Goal: Task Accomplishment & Management: Manage account settings

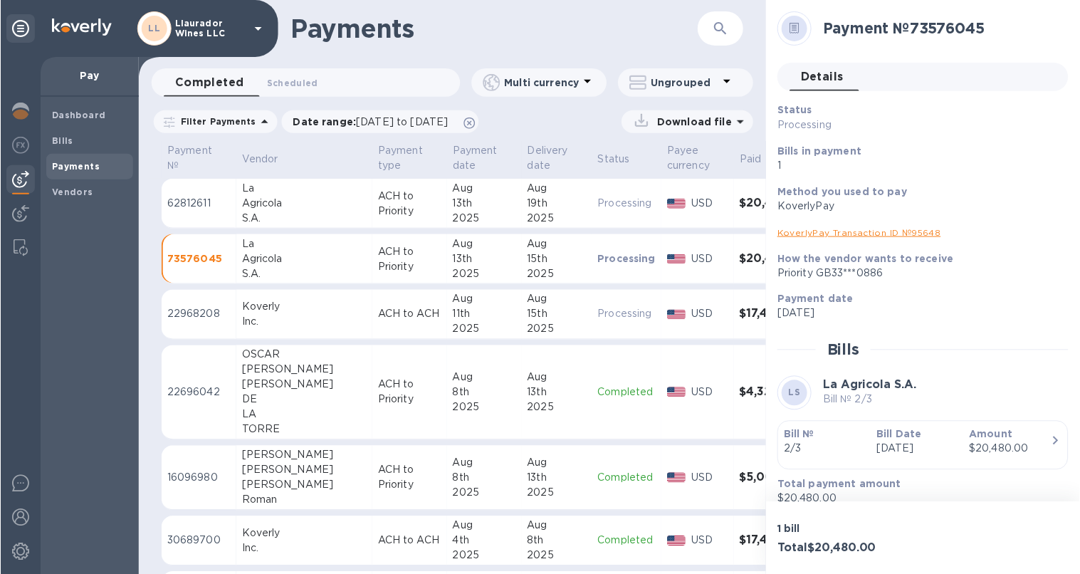
scroll to position [4, 0]
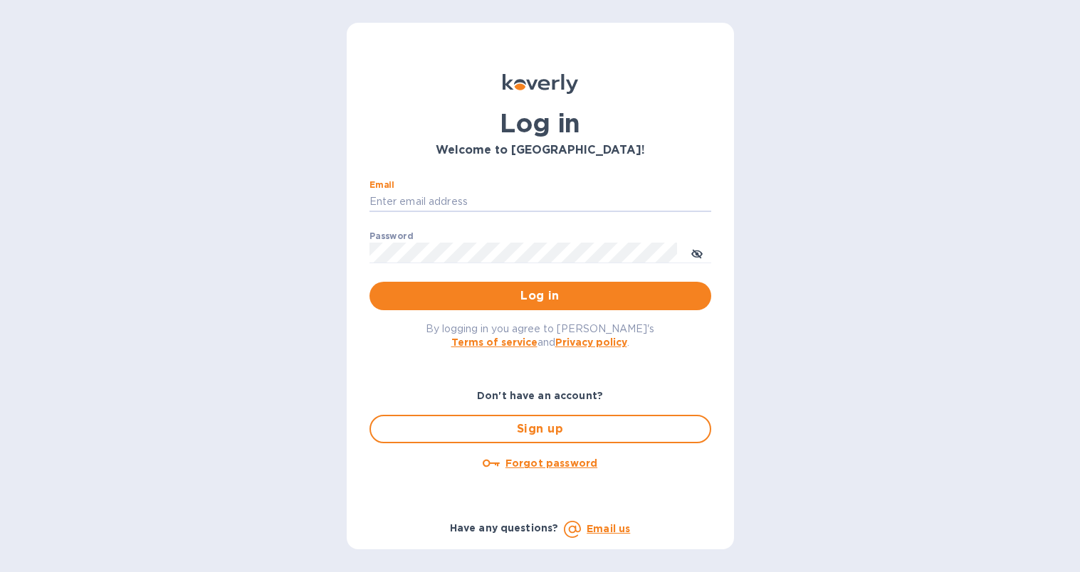
type input "[PERSON_NAME][EMAIL_ADDRESS][DOMAIN_NAME]"
click at [540, 296] on button "Log in" at bounding box center [540, 296] width 342 height 28
type input "[PERSON_NAME][EMAIL_ADDRESS][DOMAIN_NAME]"
click at [484, 290] on span "Log in" at bounding box center [540, 296] width 319 height 17
type input "jose@josepastorselections.com"
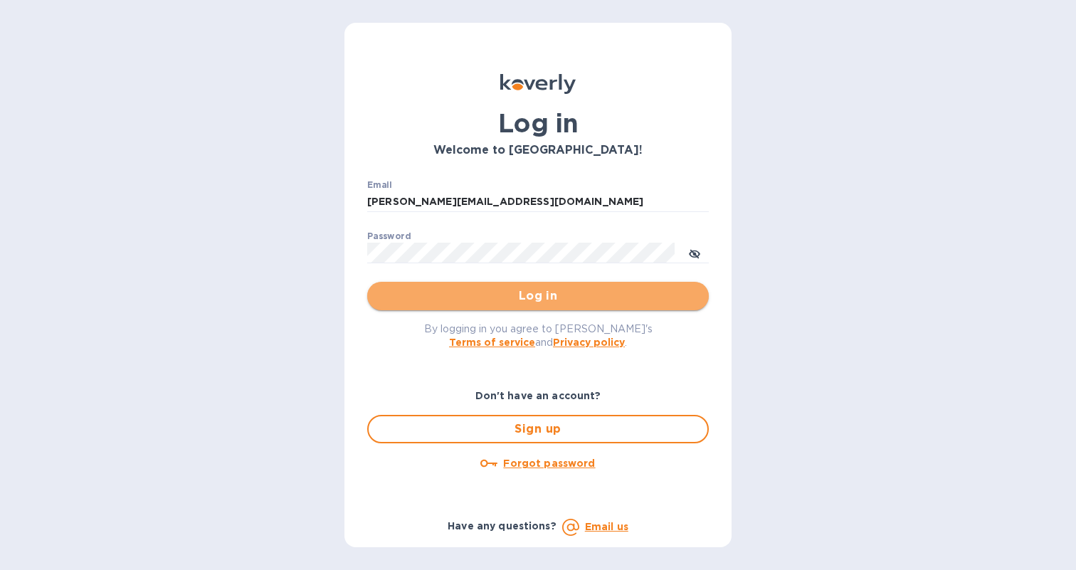
click at [548, 295] on span "Log in" at bounding box center [538, 296] width 319 height 17
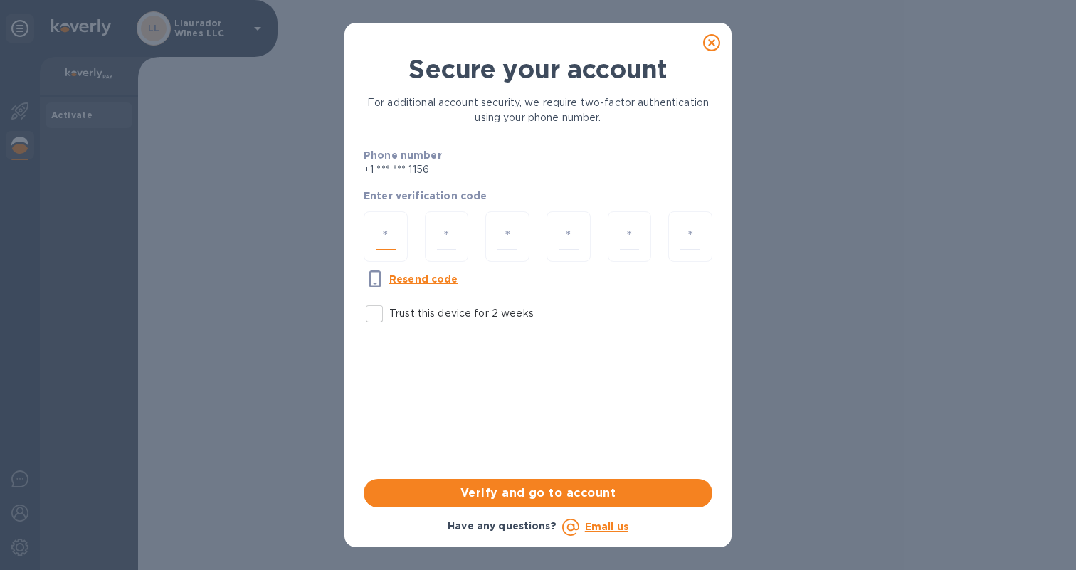
click at [392, 230] on input "number" at bounding box center [386, 236] width 20 height 26
type input "9"
type input "4"
type input "5"
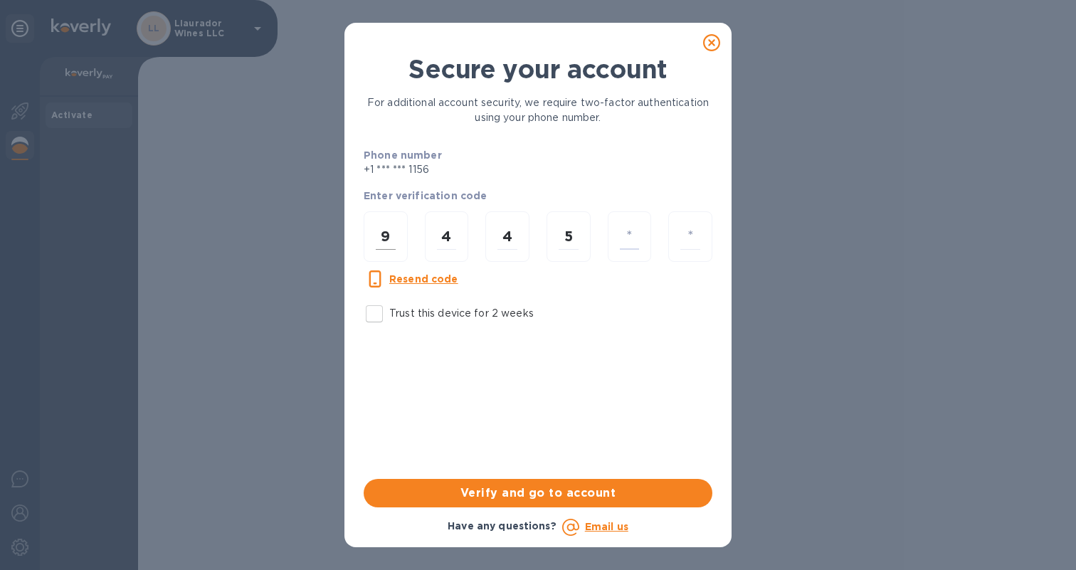
type input "2"
type input "1"
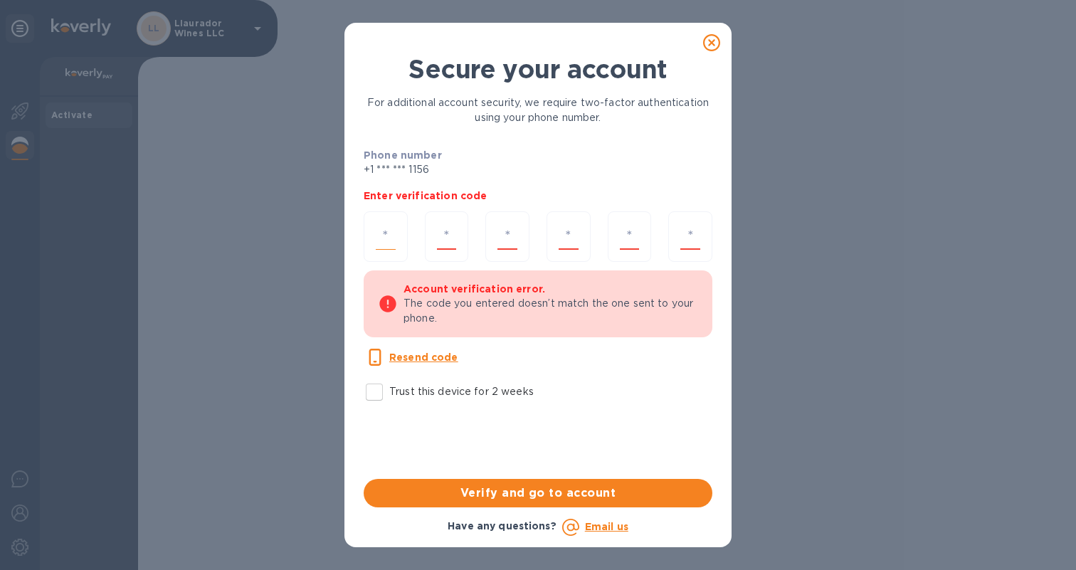
click at [394, 236] on input "number" at bounding box center [386, 236] width 20 height 26
type input "9"
type input "4"
click at [450, 236] on input "4" at bounding box center [447, 236] width 20 height 26
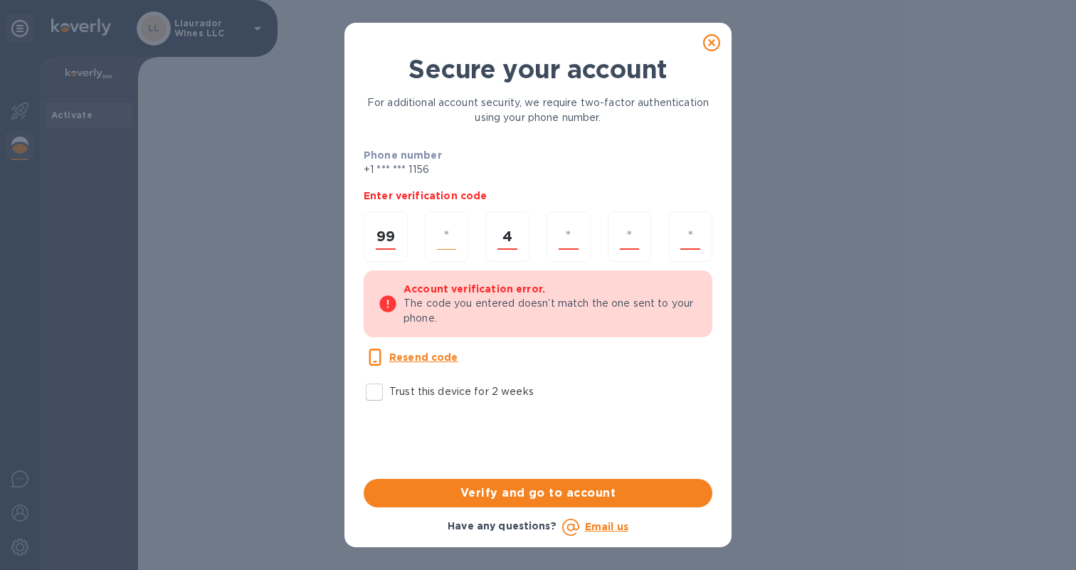
type input "9"
click at [577, 237] on input "number" at bounding box center [569, 236] width 20 height 26
type input "5"
type input "2"
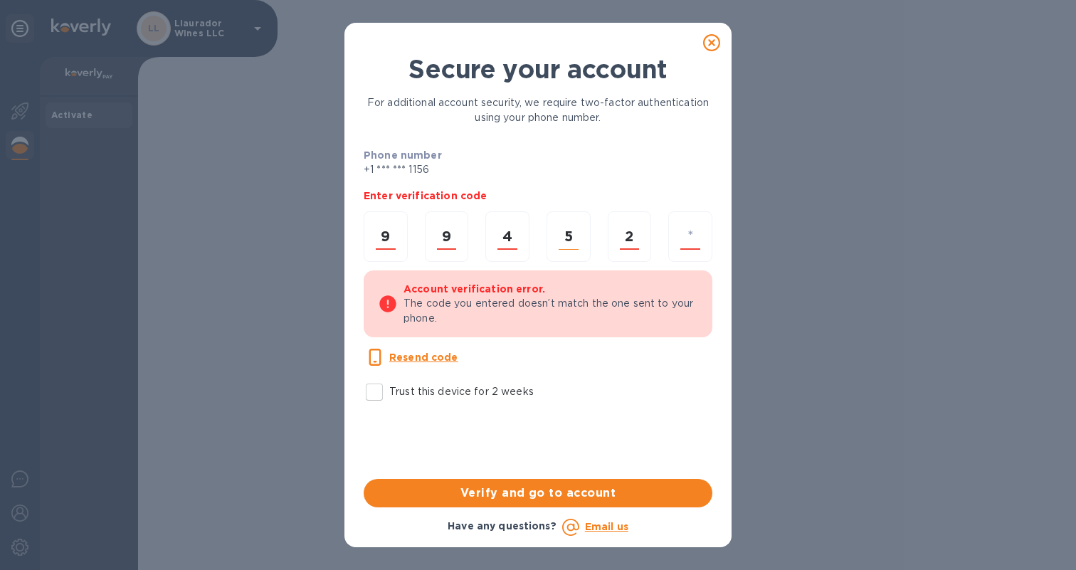
type input "1"
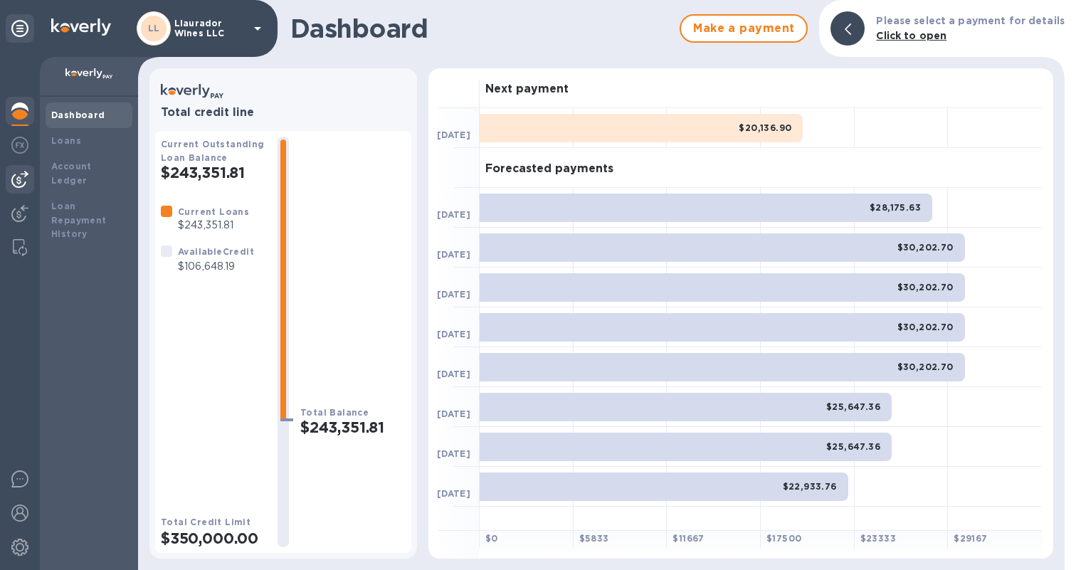
click at [20, 174] on img at bounding box center [19, 179] width 17 height 17
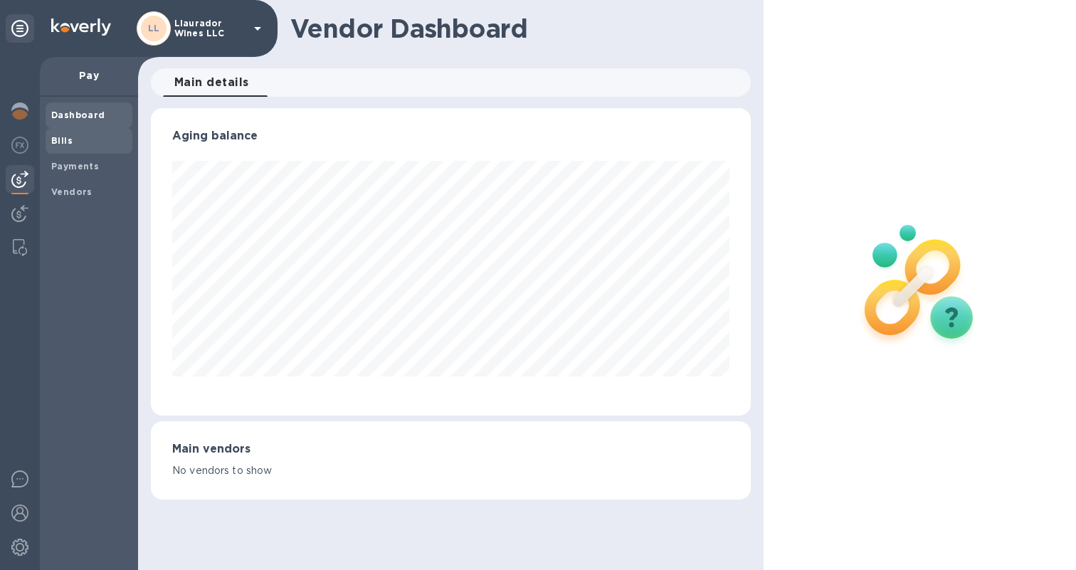
scroll to position [307, 599]
click at [60, 137] on b "Bills" at bounding box center [61, 140] width 21 height 11
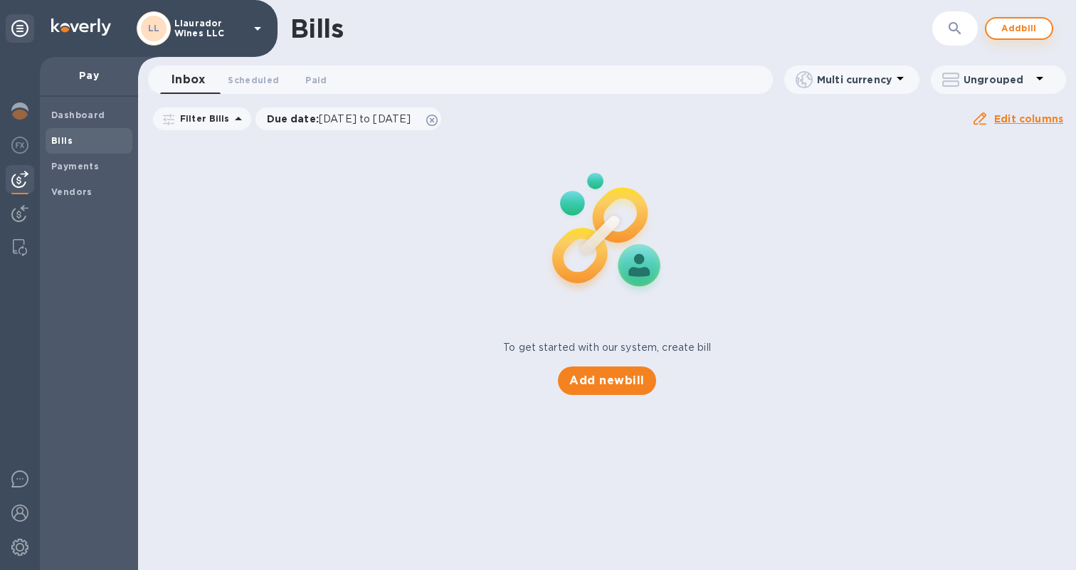
click at [1021, 23] on span "Add bill" at bounding box center [1019, 28] width 43 height 17
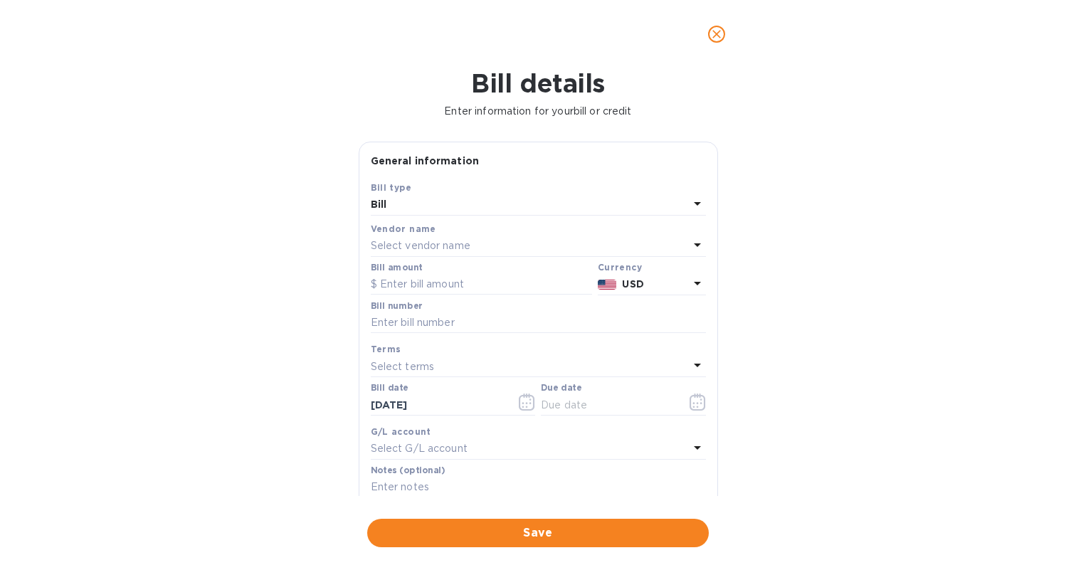
click at [718, 32] on icon "close" at bounding box center [716, 34] width 9 height 9
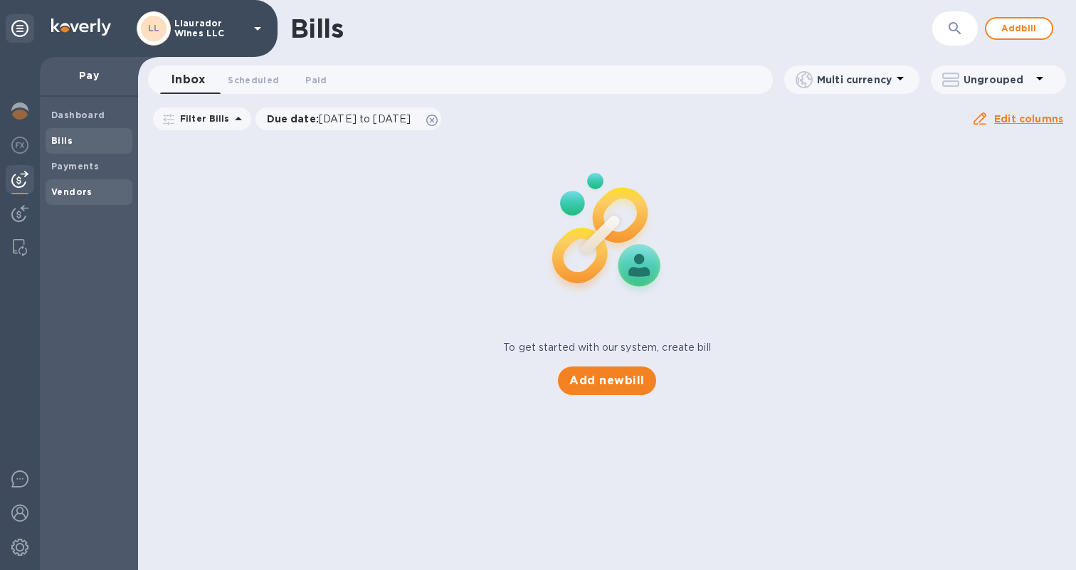
click at [77, 189] on b "Vendors" at bounding box center [71, 191] width 41 height 11
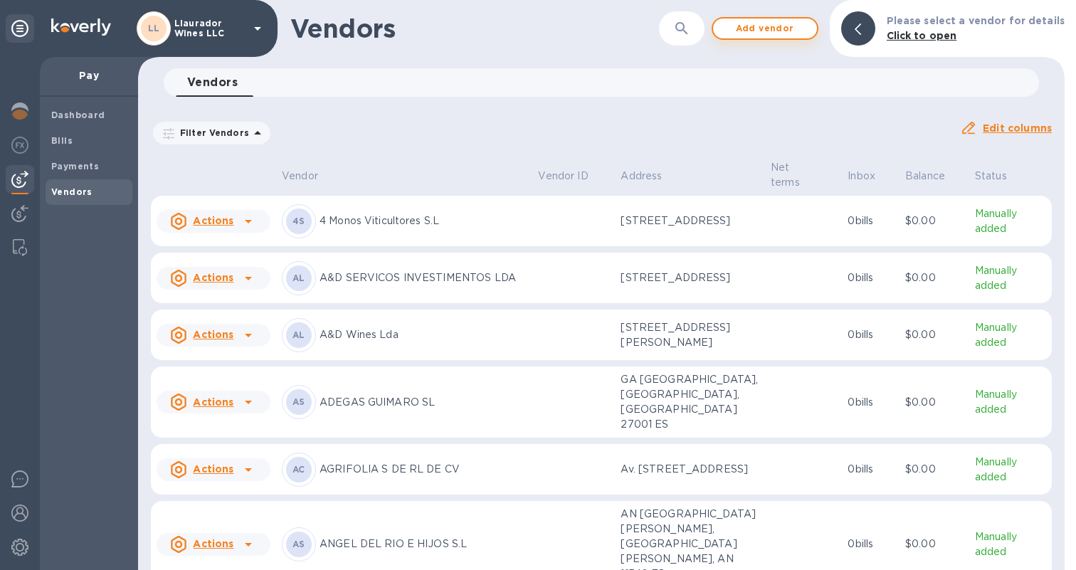
click at [775, 33] on span "Add vendor" at bounding box center [765, 28] width 81 height 17
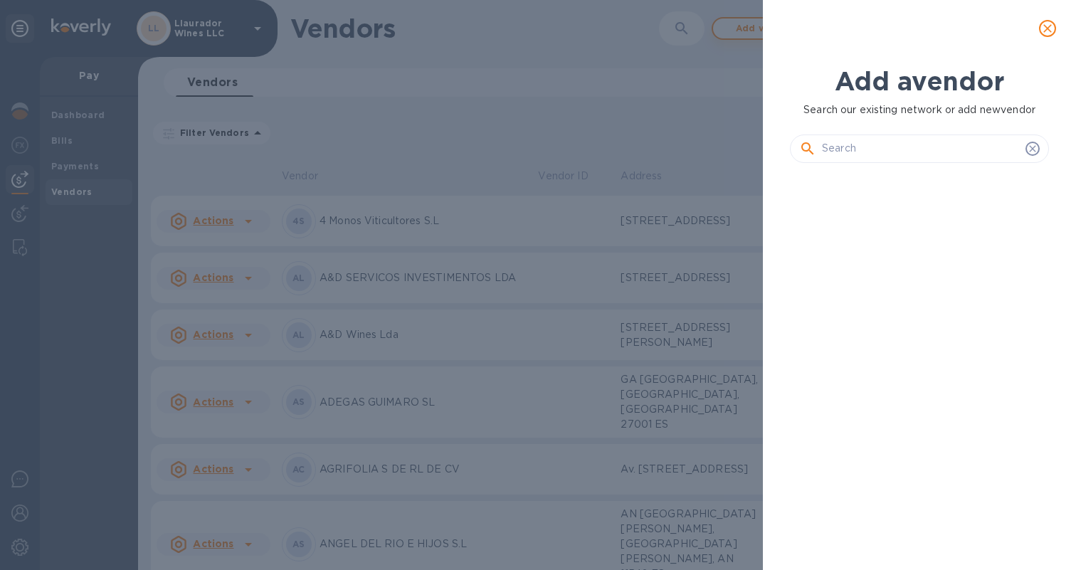
scroll to position [12, 6]
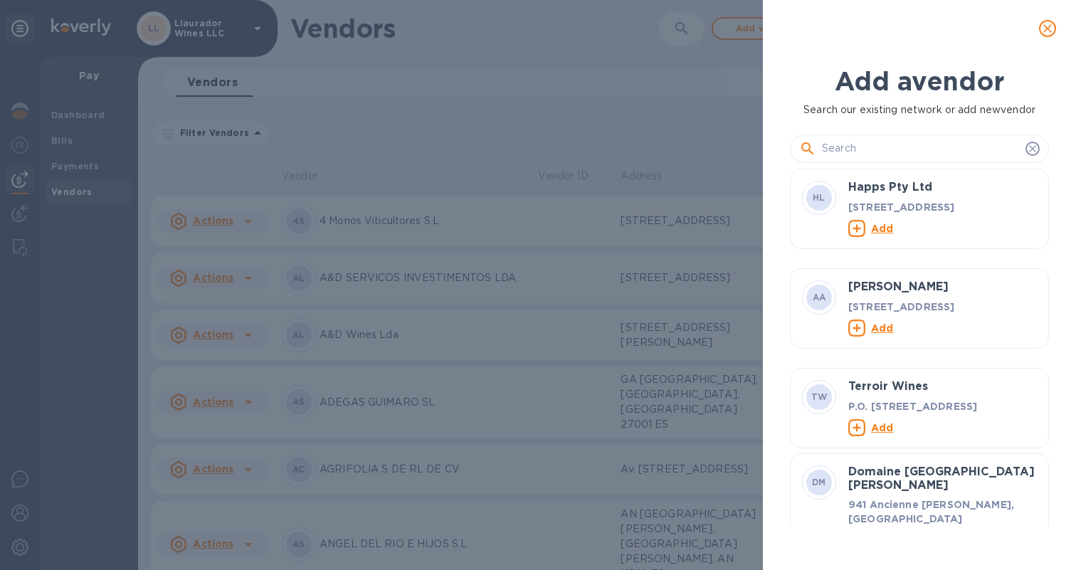
click at [868, 147] on input "text" at bounding box center [921, 148] width 198 height 21
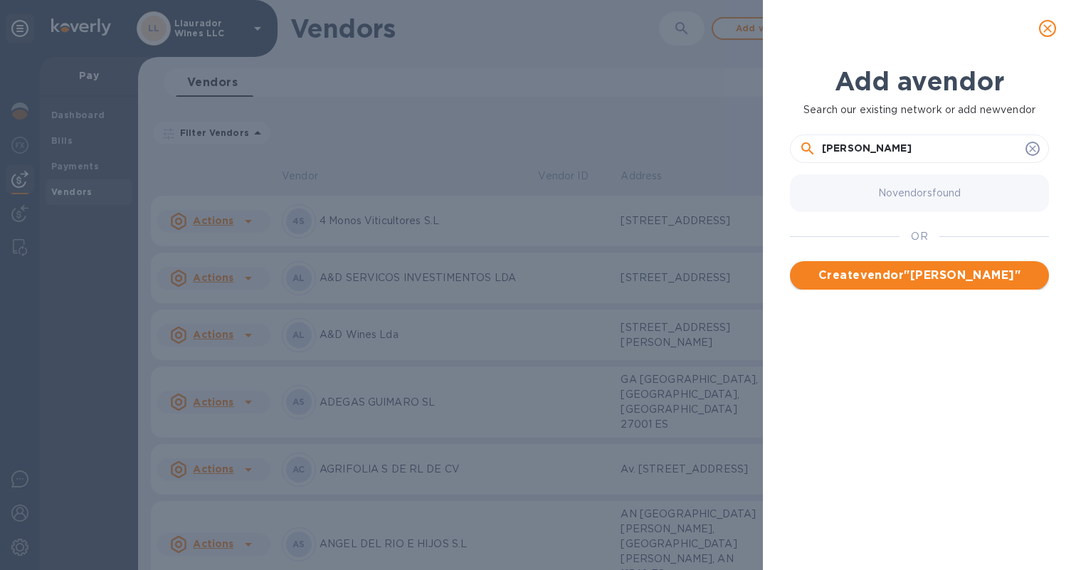
type input "Victor Dvoskin"
click at [922, 271] on span "Create vendor " Victor Dvoskin "" at bounding box center [919, 275] width 236 height 17
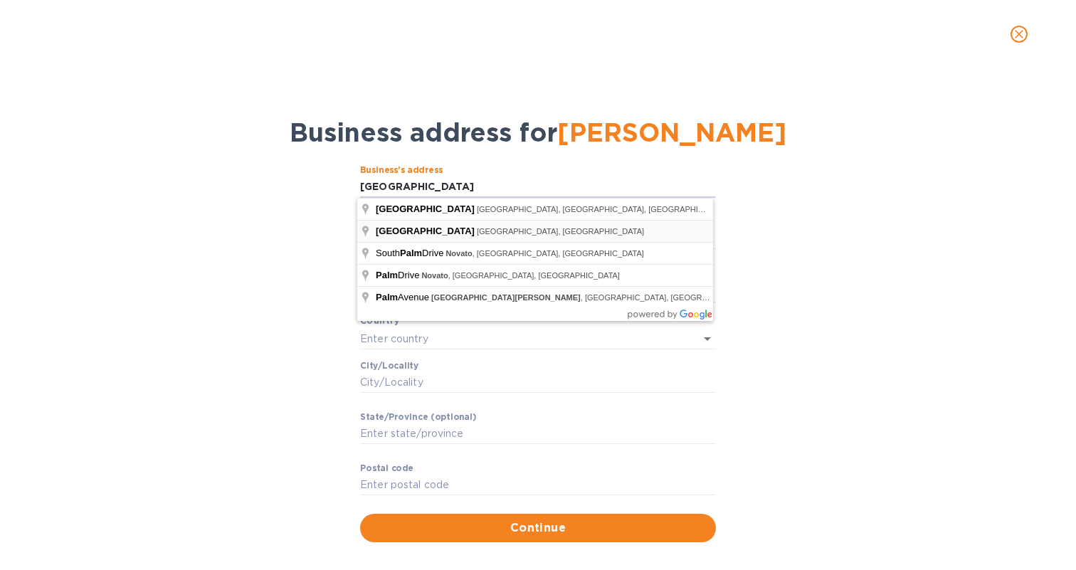
type input "FL Palm City"
type input "Palm City"
type input "FL"
type input "United States"
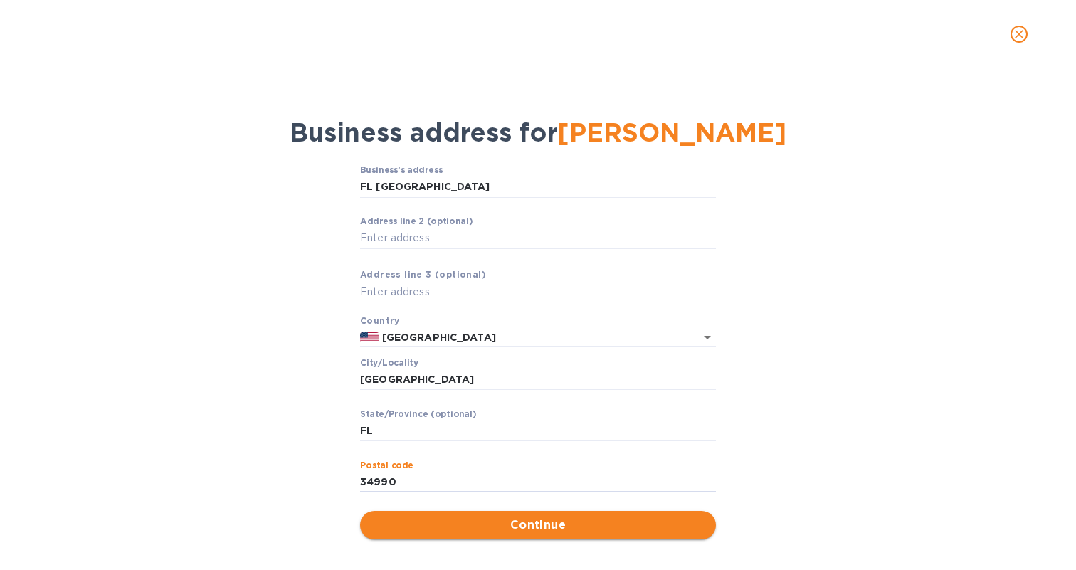
type input "34990"
click at [512, 522] on span "Continue" at bounding box center [538, 525] width 333 height 17
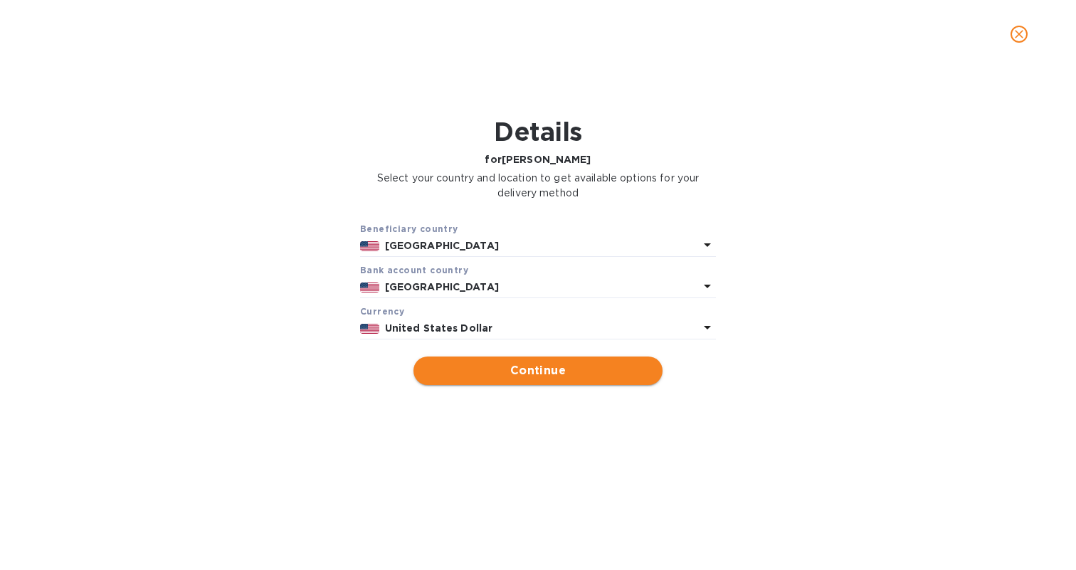
click at [504, 366] on span "Continue" at bounding box center [538, 370] width 226 height 17
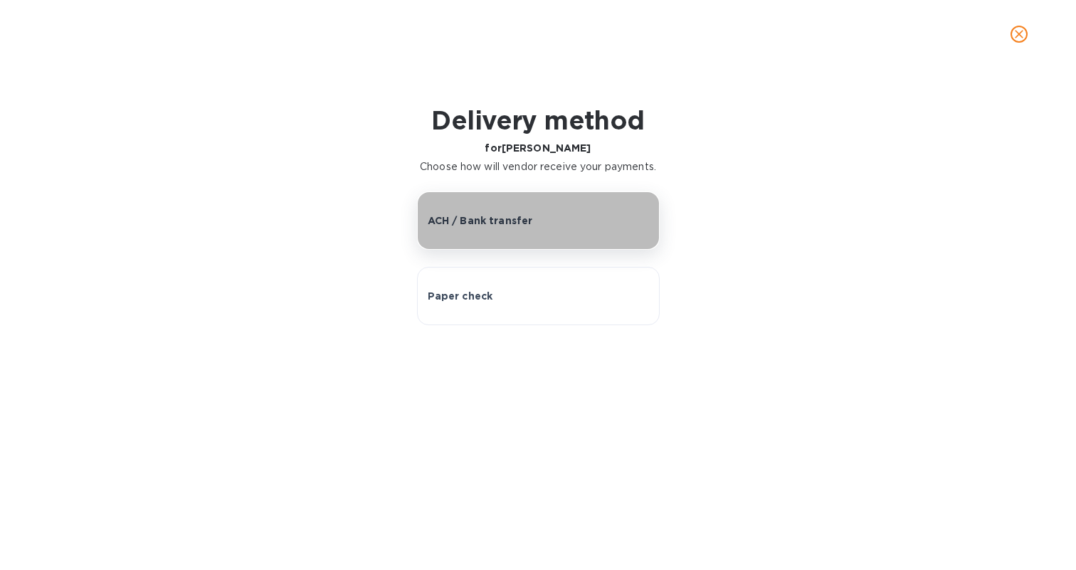
click at [472, 228] on button "ACH / Bank transfer" at bounding box center [538, 220] width 243 height 58
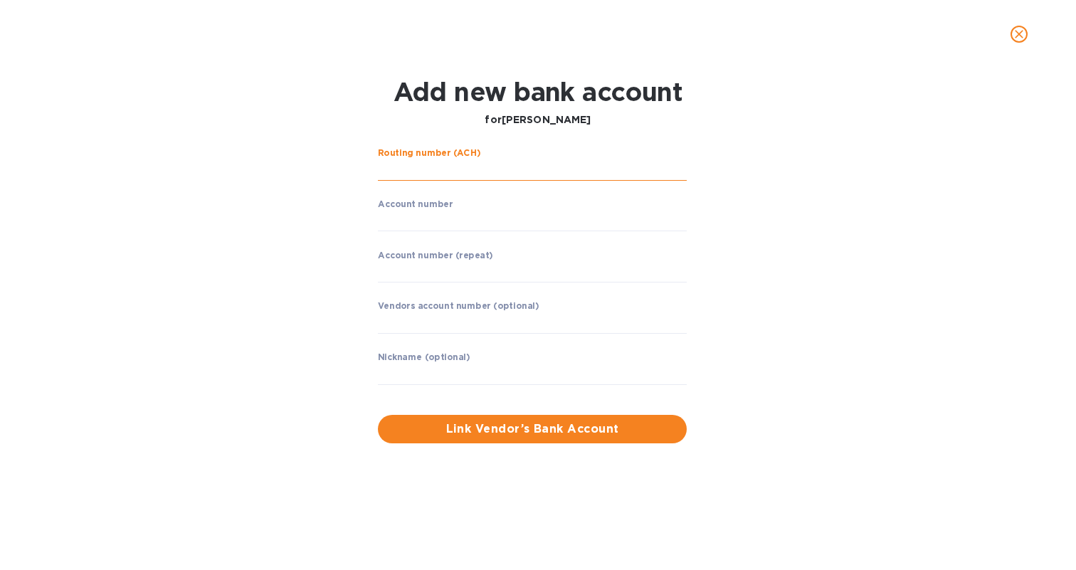
click at [441, 166] on input "string" at bounding box center [532, 169] width 309 height 21
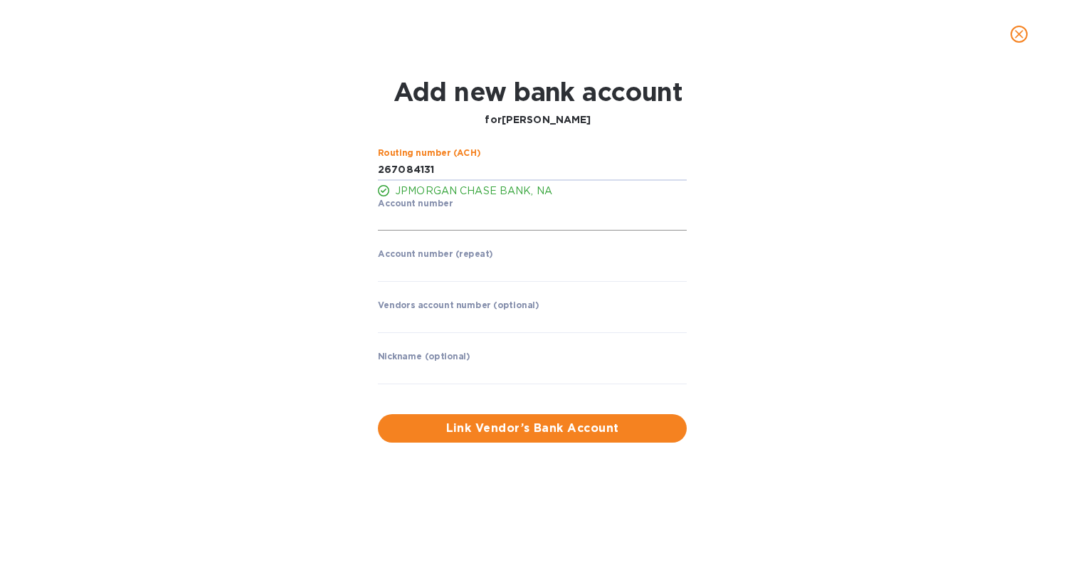
type input "267084131"
click at [433, 223] on input "string" at bounding box center [532, 220] width 309 height 21
type input "529679257"
click at [441, 280] on input "string" at bounding box center [532, 271] width 309 height 21
type input "529679257"
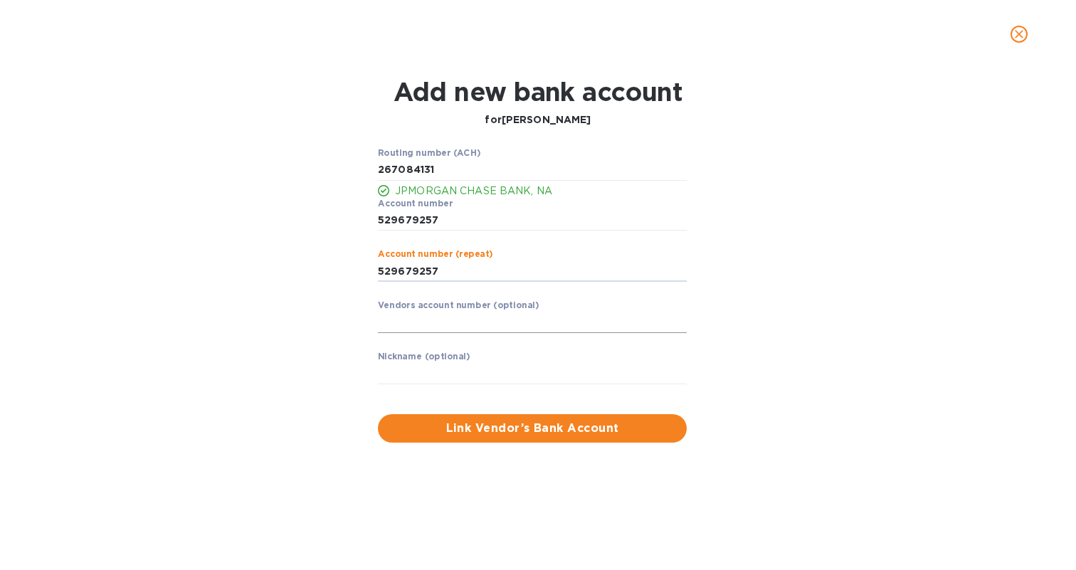
click at [450, 327] on input "text" at bounding box center [532, 322] width 309 height 21
click at [450, 371] on input "text" at bounding box center [532, 373] width 309 height 21
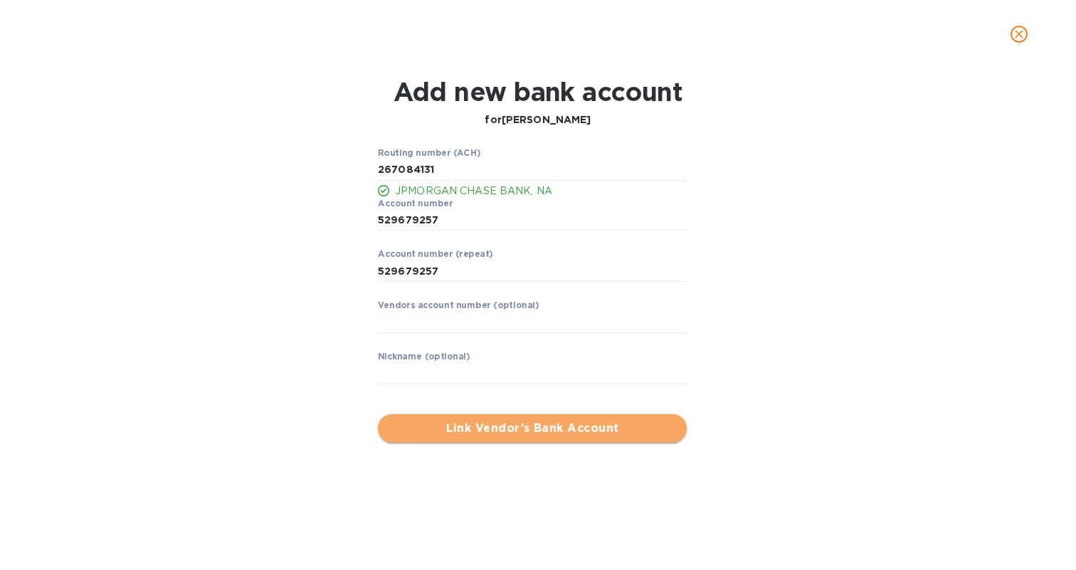
click at [552, 424] on span "Link Vendor’s Bank Account" at bounding box center [532, 428] width 286 height 17
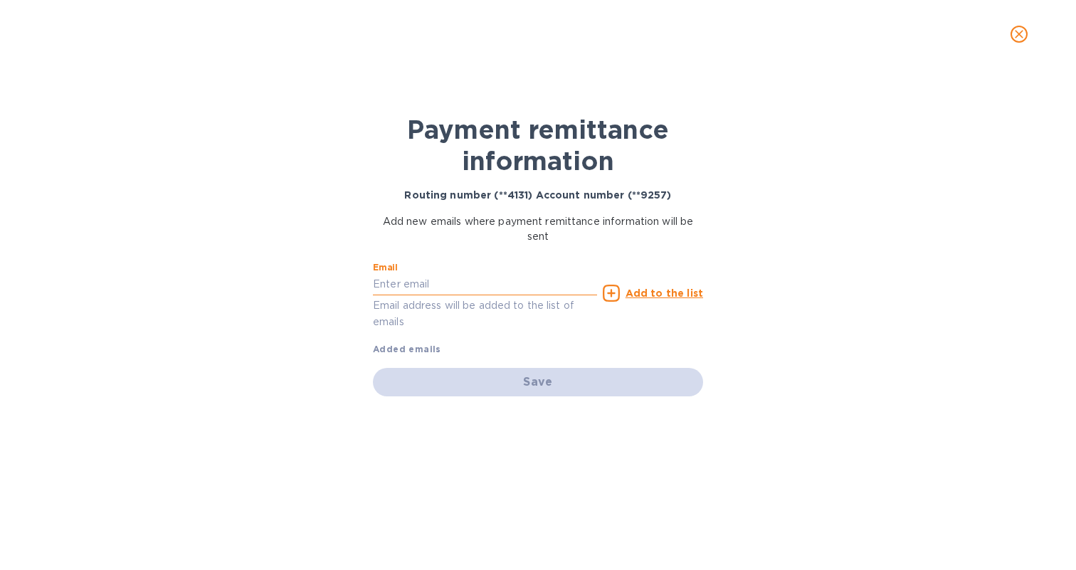
click at [436, 282] on input "text" at bounding box center [485, 284] width 224 height 21
paste input "gadvoskin@gmail.com"
type input "gadvoskin@gmail.com"
click at [665, 293] on u "Add to the list" at bounding box center [665, 293] width 78 height 11
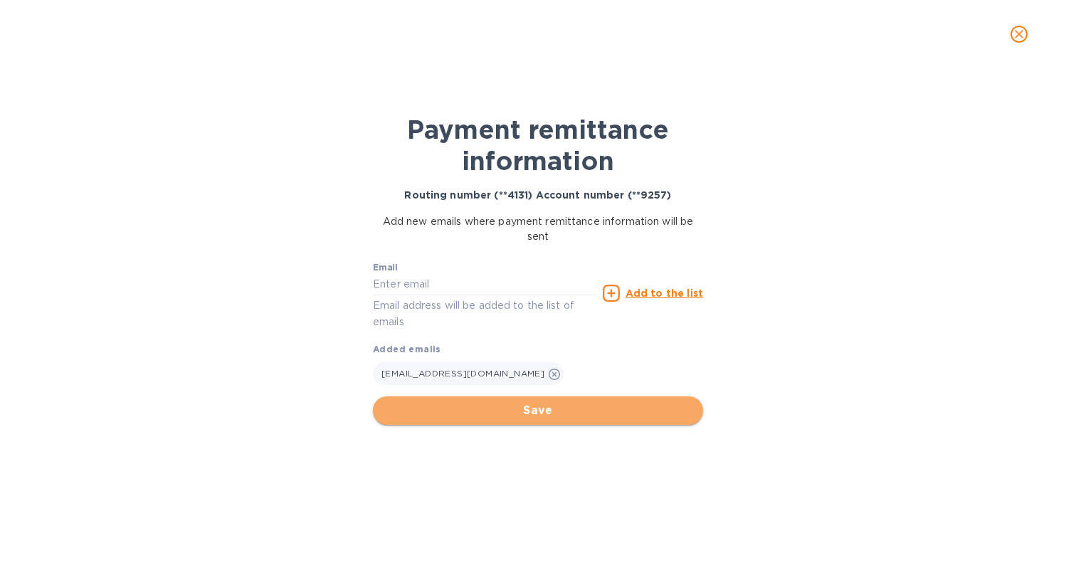
click at [554, 419] on button "Save" at bounding box center [538, 410] width 330 height 28
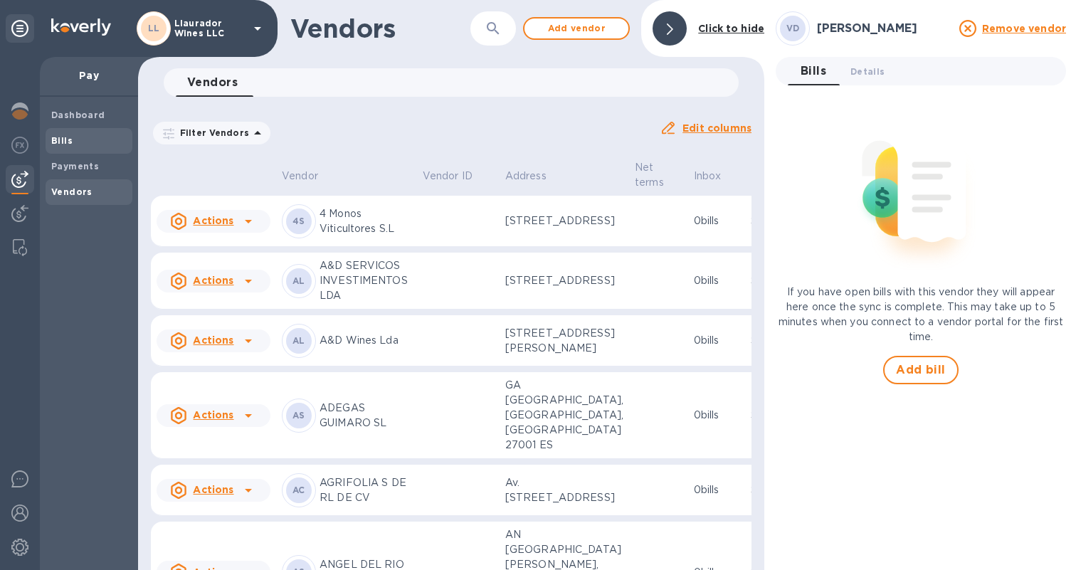
click at [68, 137] on b "Bills" at bounding box center [61, 140] width 21 height 11
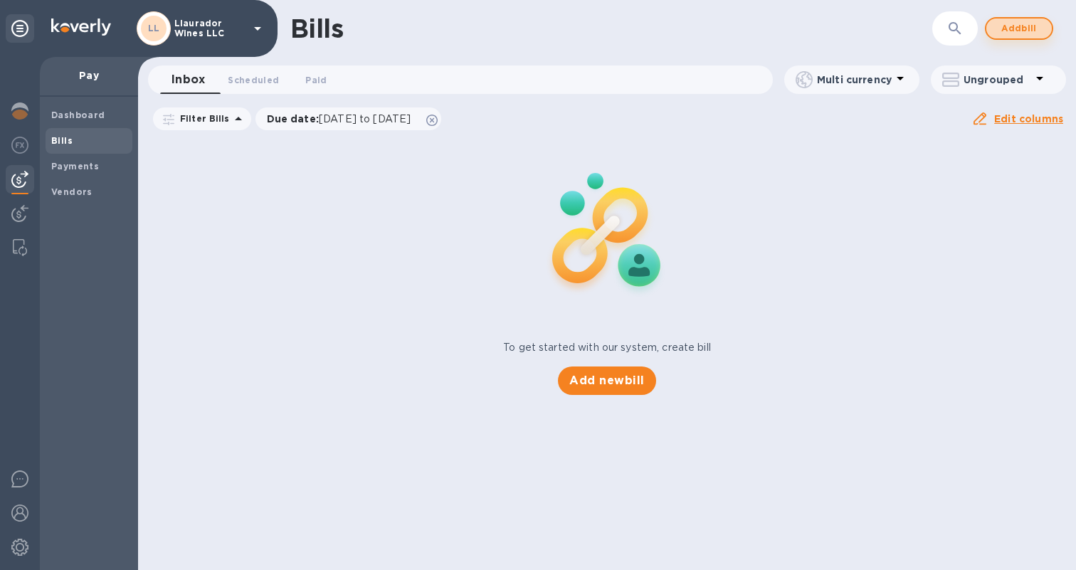
click at [1030, 36] on span "Add bill" at bounding box center [1019, 28] width 43 height 17
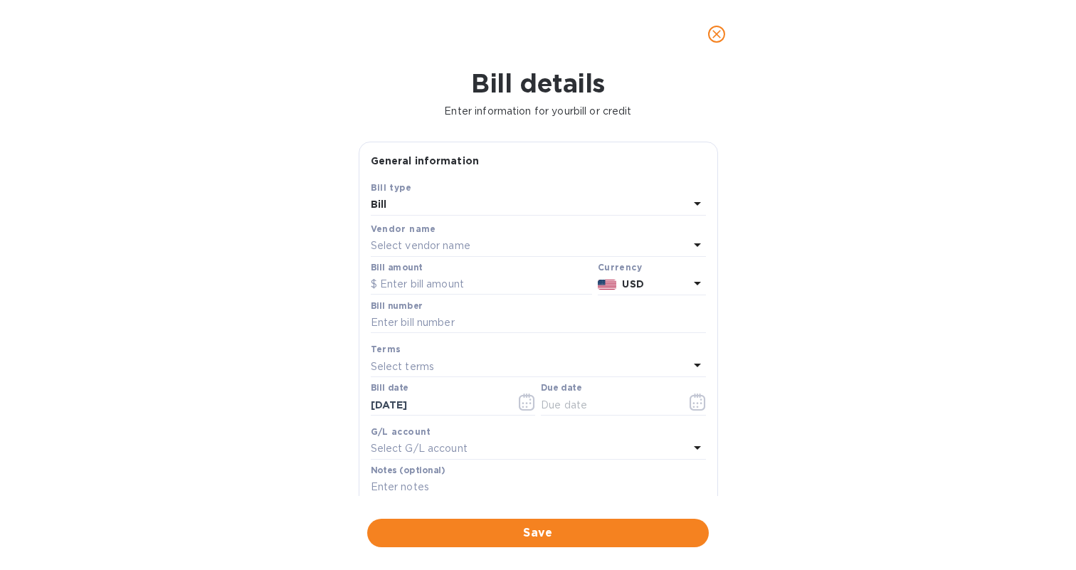
click at [398, 243] on p "Select vendor name" at bounding box center [421, 245] width 100 height 15
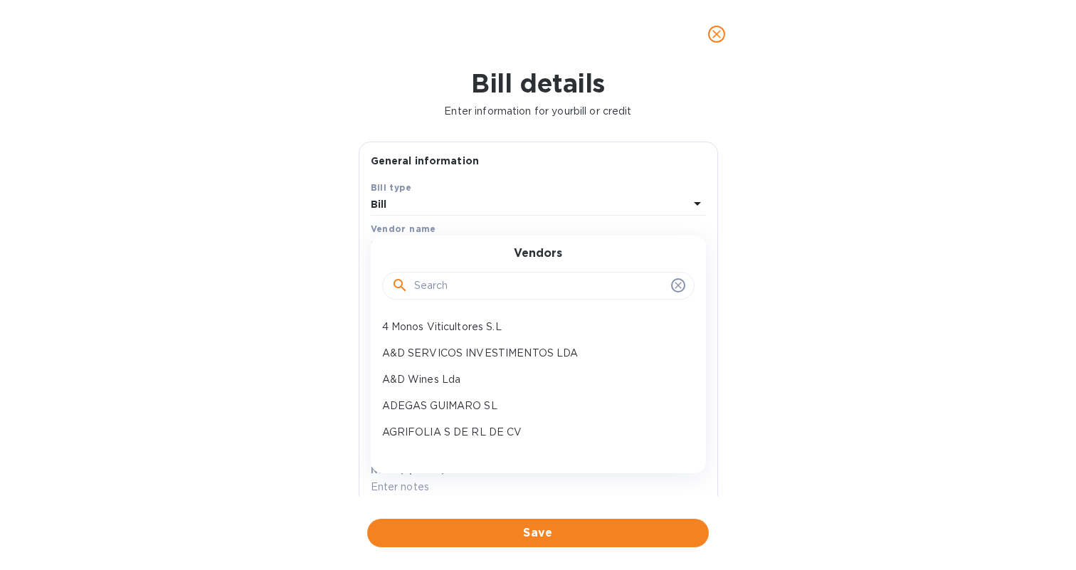
click at [416, 282] on input "text" at bounding box center [539, 285] width 251 height 21
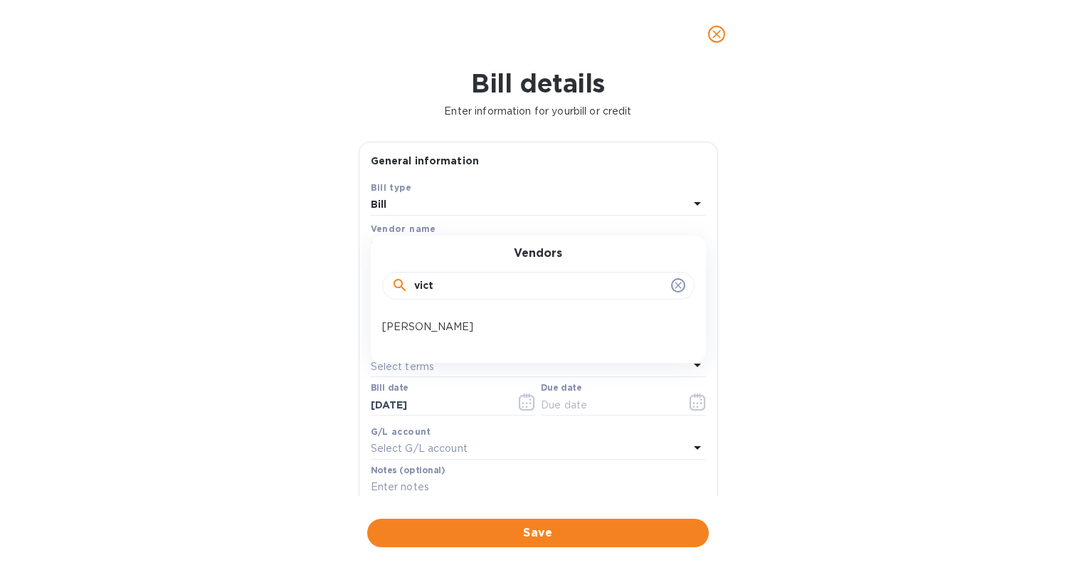
type input "vice"
drag, startPoint x: 414, startPoint y: 310, endPoint x: 419, endPoint y: 321, distance: 12.1
click at [419, 321] on p "Victor Dvoskin" at bounding box center [532, 327] width 301 height 15
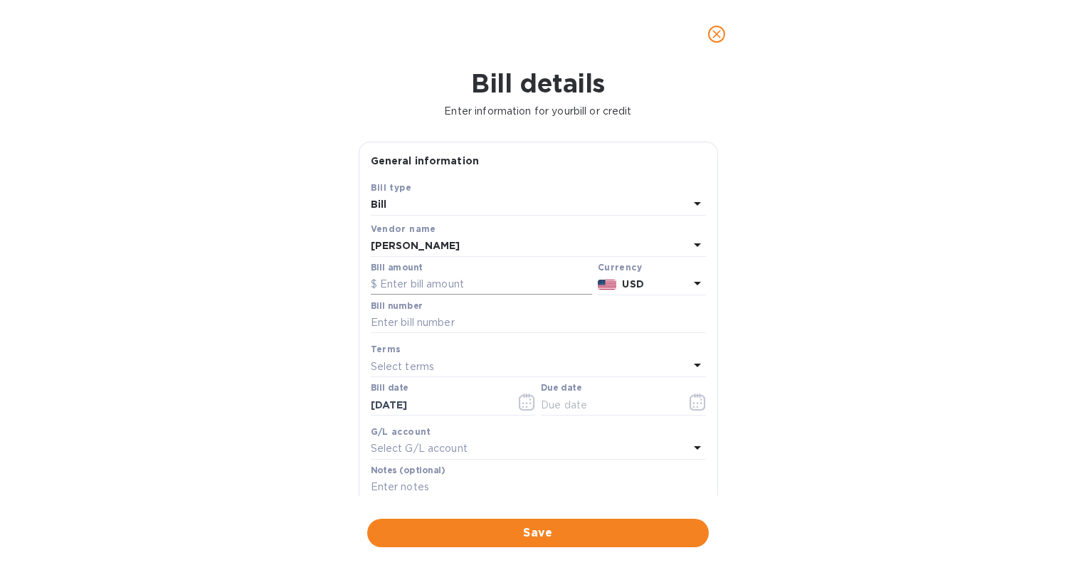
click at [421, 278] on input "text" at bounding box center [481, 284] width 221 height 21
type input "9,696"
click at [404, 327] on input "text" at bounding box center [538, 322] width 335 height 21
type input "O"
type input "Canopus open 2025"
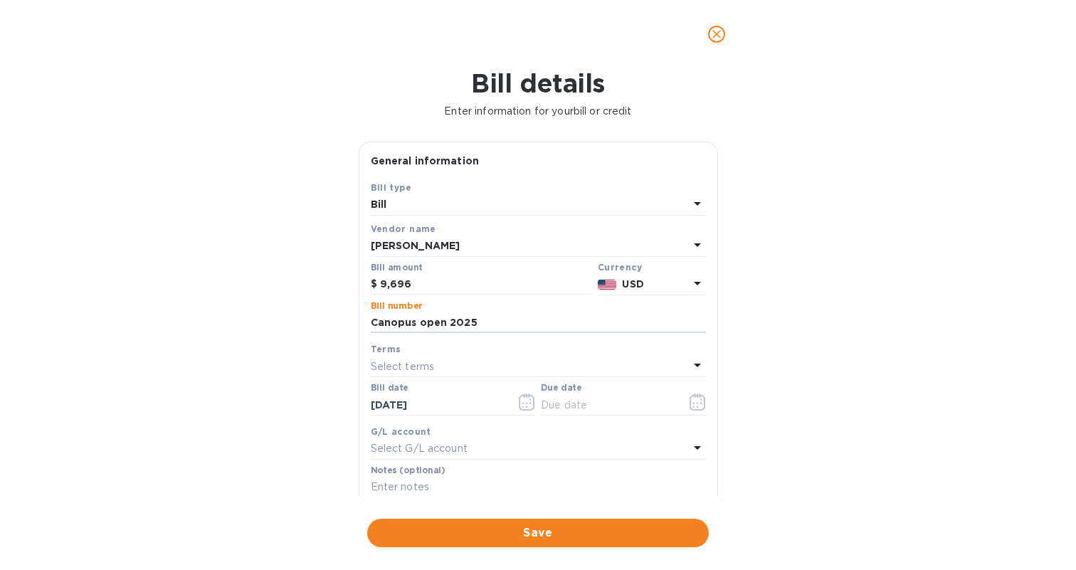
click at [453, 367] on div "Select terms" at bounding box center [530, 367] width 318 height 20
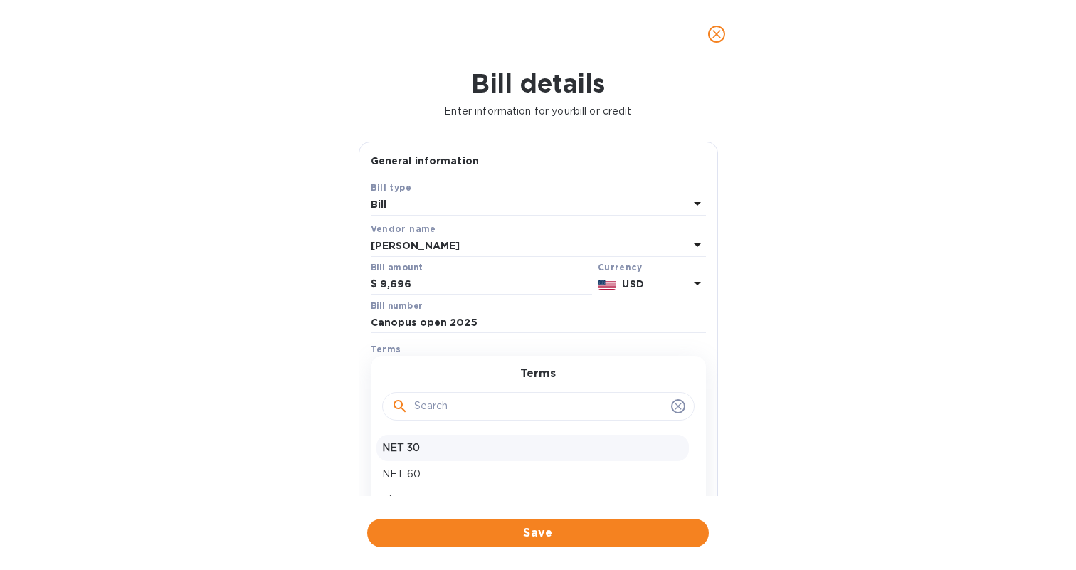
click at [430, 436] on div "NET 30" at bounding box center [533, 448] width 312 height 26
type input "09/13/2025"
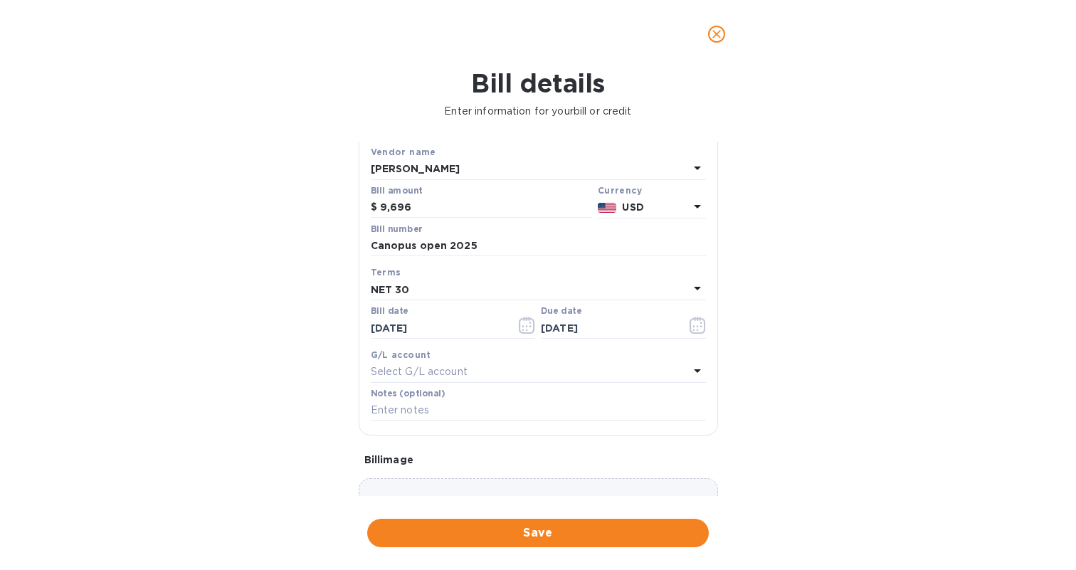
scroll to position [81, 0]
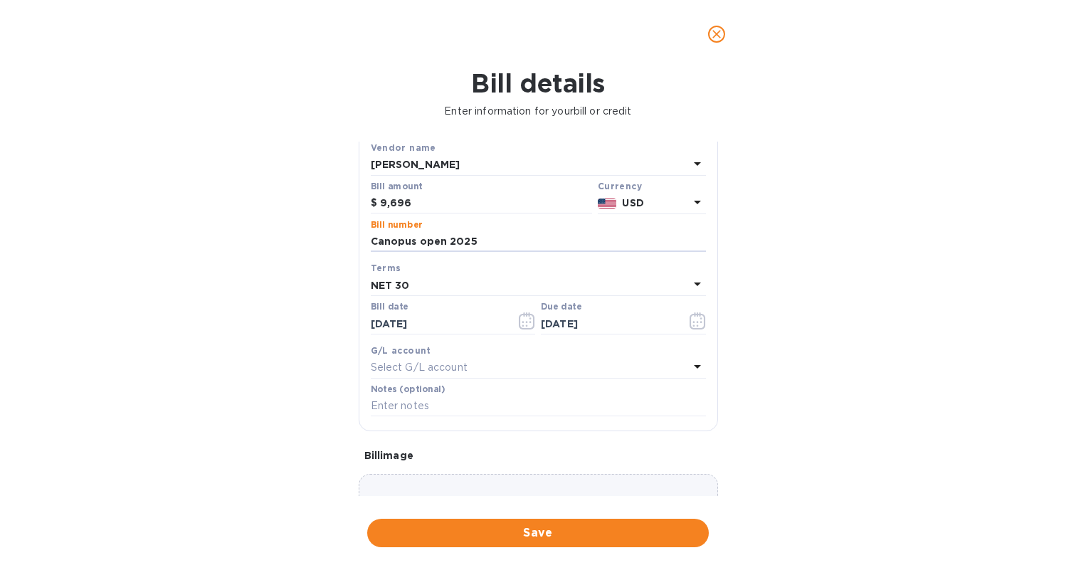
drag, startPoint x: 416, startPoint y: 244, endPoint x: 362, endPoint y: 246, distance: 53.4
click at [362, 246] on div "Save Bill type Bill Vendor name Victor Dvoskin Bill amount $ 9,696 Currency USD…" at bounding box center [538, 265] width 358 height 332
type input "MDS open 2025"
click at [291, 338] on div "Bill details Enter information for your bill or credit General information Save…" at bounding box center [538, 319] width 1076 height 502
click at [578, 525] on span "Save" at bounding box center [538, 533] width 319 height 17
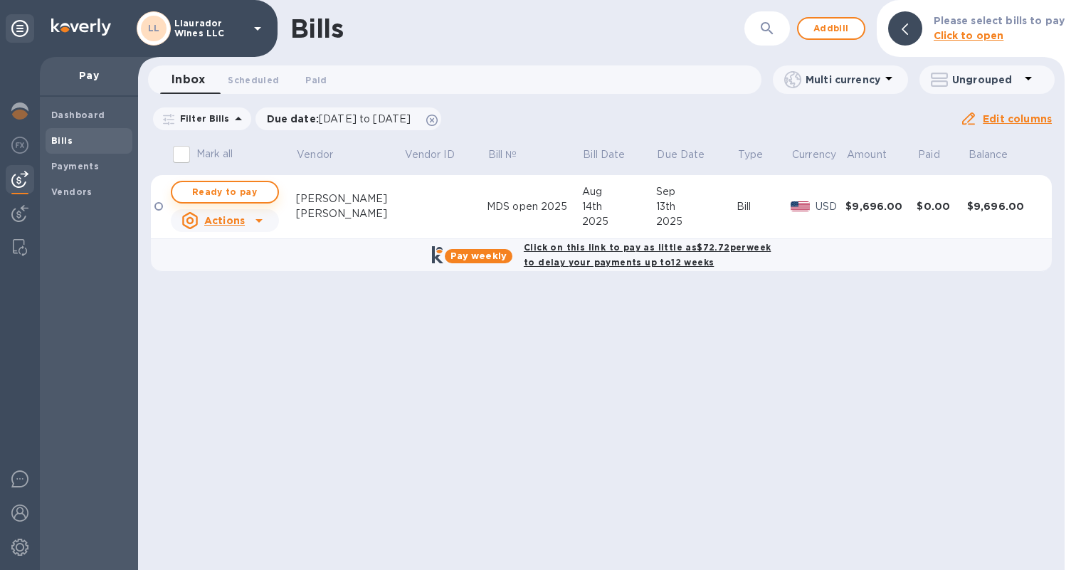
click at [215, 191] on span "Ready to pay" at bounding box center [225, 192] width 83 height 17
checkbox input "true"
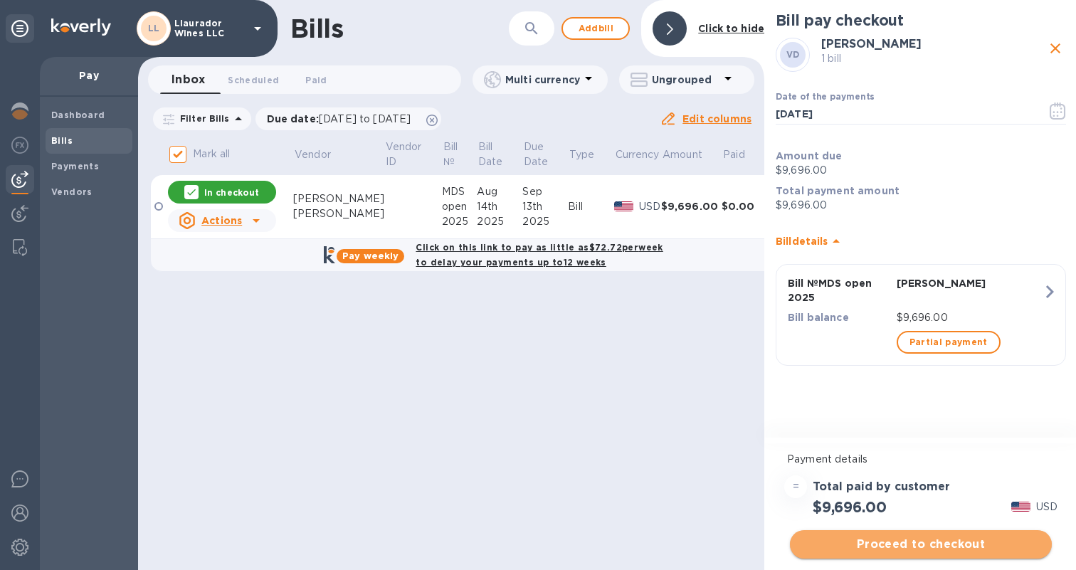
click at [935, 542] on span "Proceed to checkout" at bounding box center [920, 544] width 239 height 17
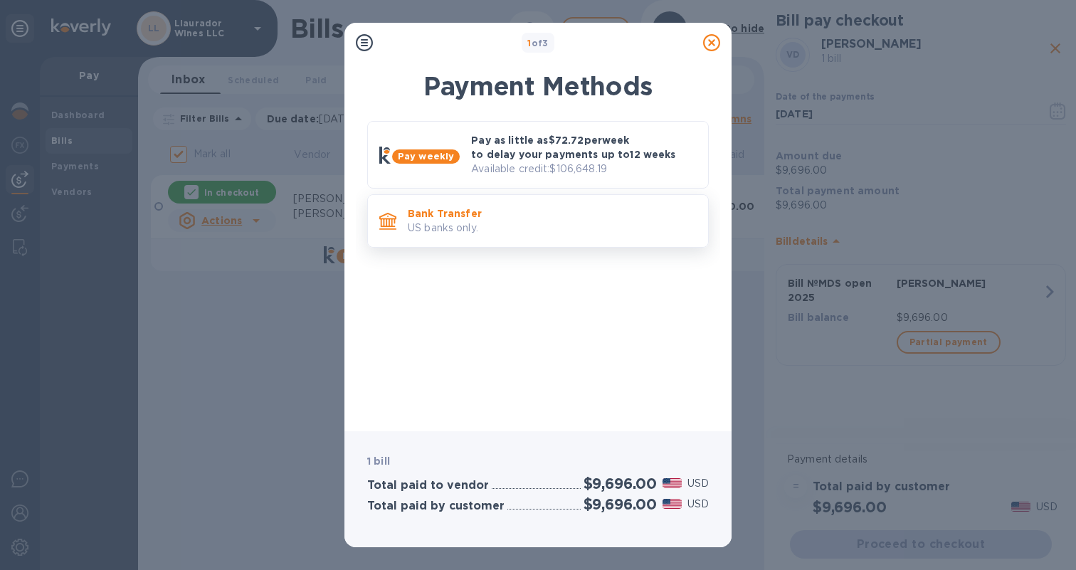
click at [530, 221] on p "US banks only." at bounding box center [552, 228] width 289 height 15
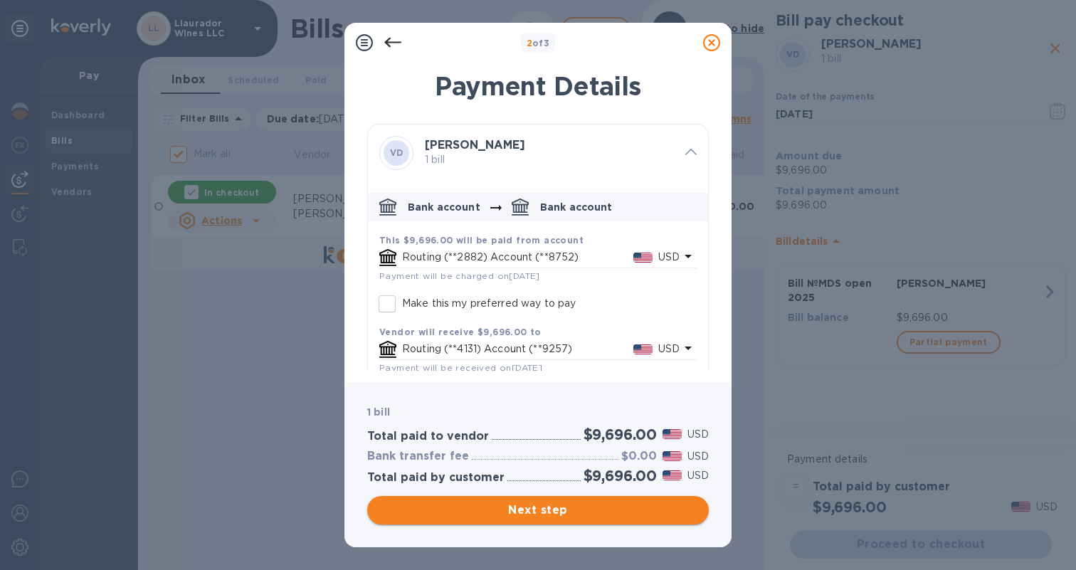
click at [542, 508] on span "Next step" at bounding box center [538, 510] width 319 height 17
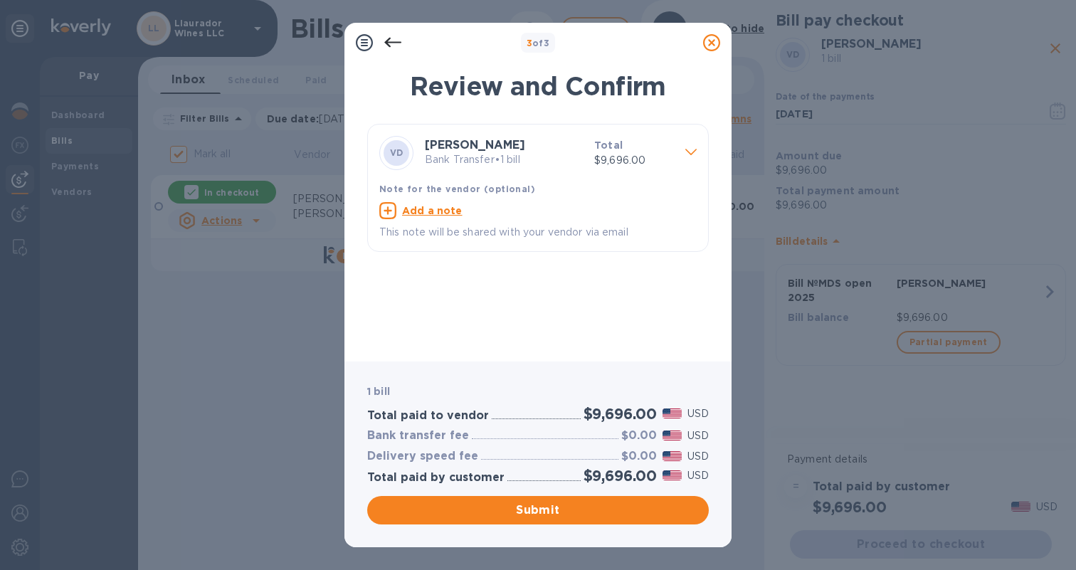
scroll to position [0, 0]
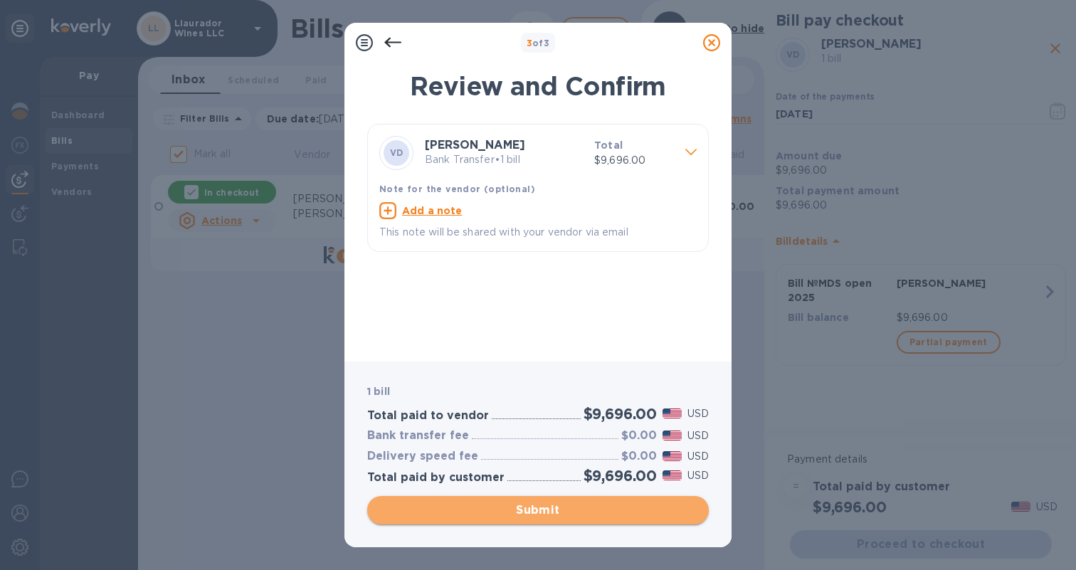
click at [532, 509] on span "Submit" at bounding box center [538, 510] width 319 height 17
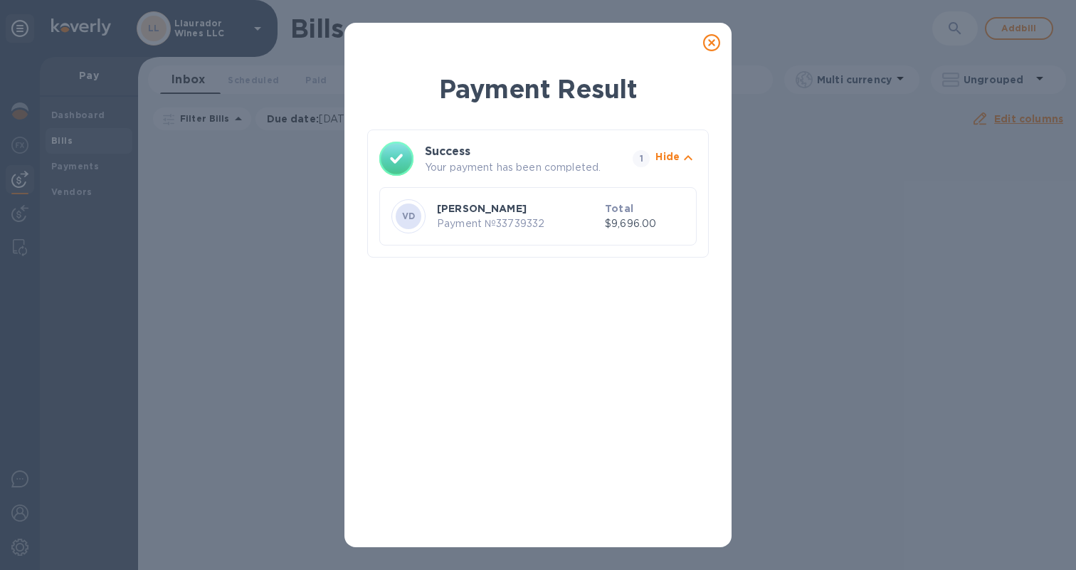
click at [883, 451] on div "Payment Result Success Your payment has been completed. 1 Hide VD Victor Dvoski…" at bounding box center [538, 285] width 1076 height 570
click at [709, 41] on icon at bounding box center [711, 42] width 17 height 17
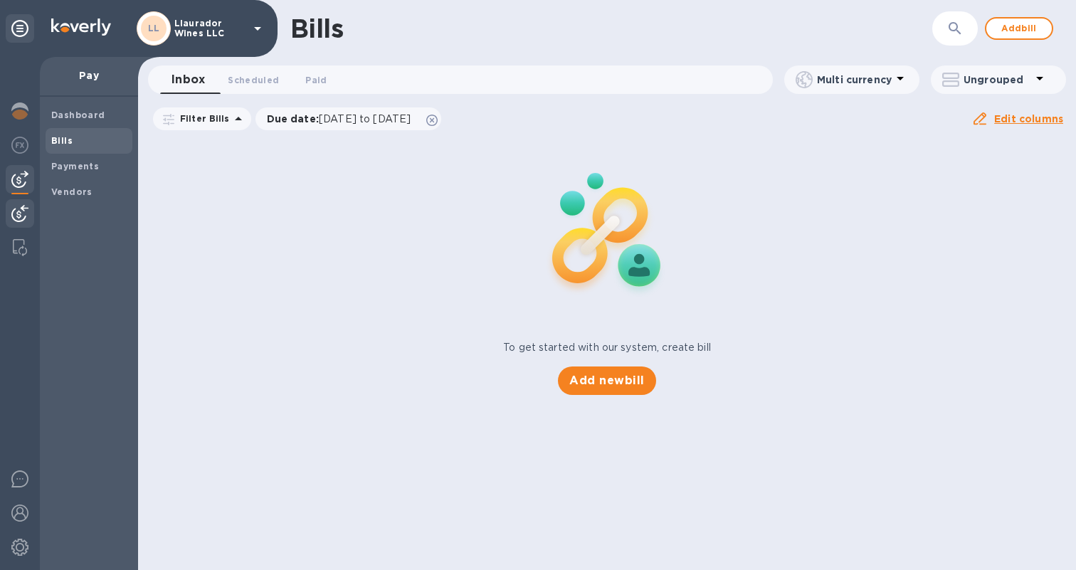
click at [18, 209] on img at bounding box center [19, 213] width 17 height 17
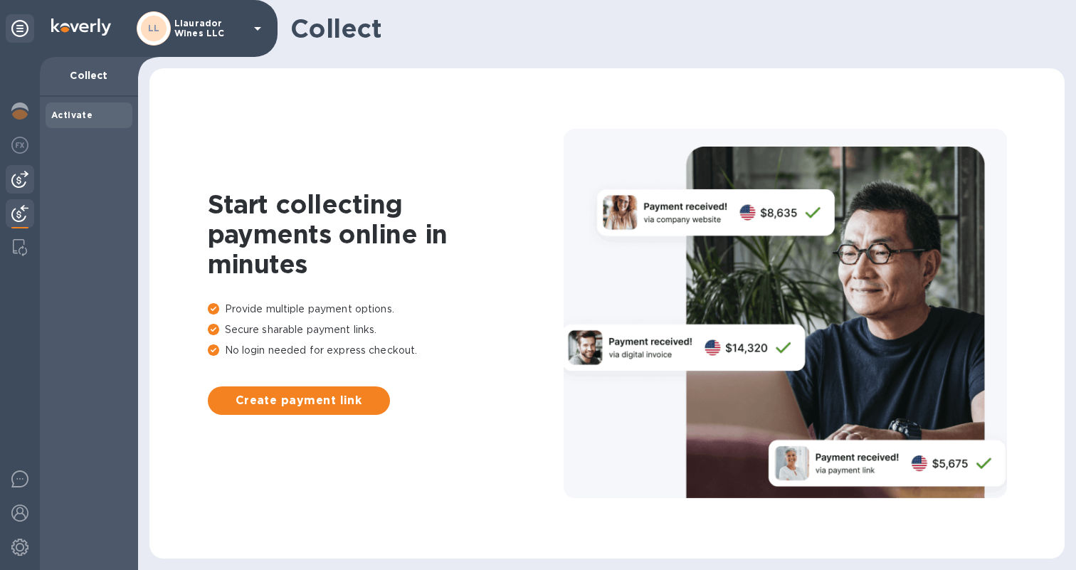
click at [22, 174] on img at bounding box center [19, 179] width 17 height 17
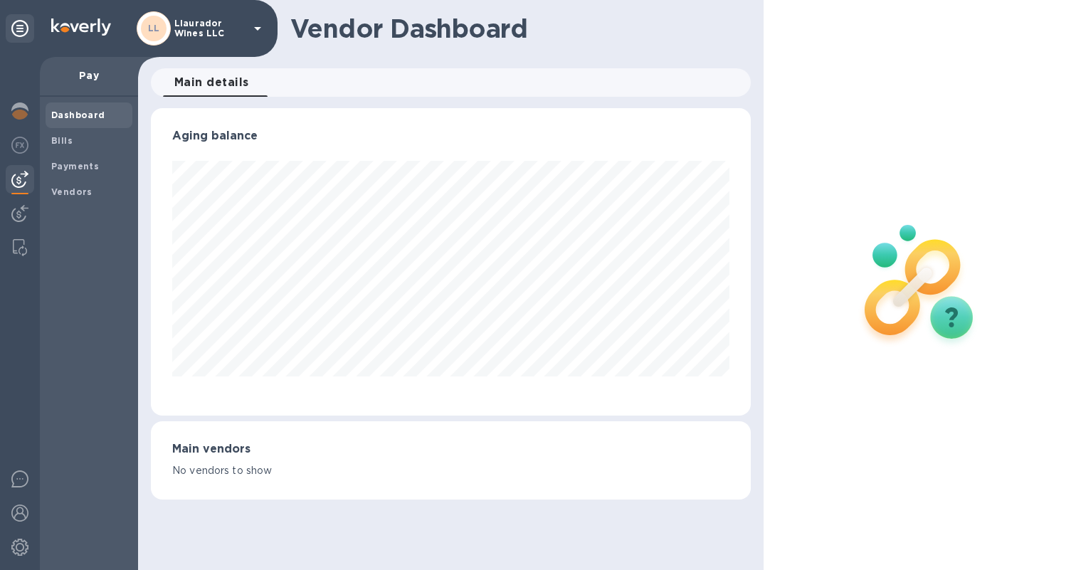
scroll to position [307, 599]
click at [63, 186] on b "Vendors" at bounding box center [71, 191] width 41 height 11
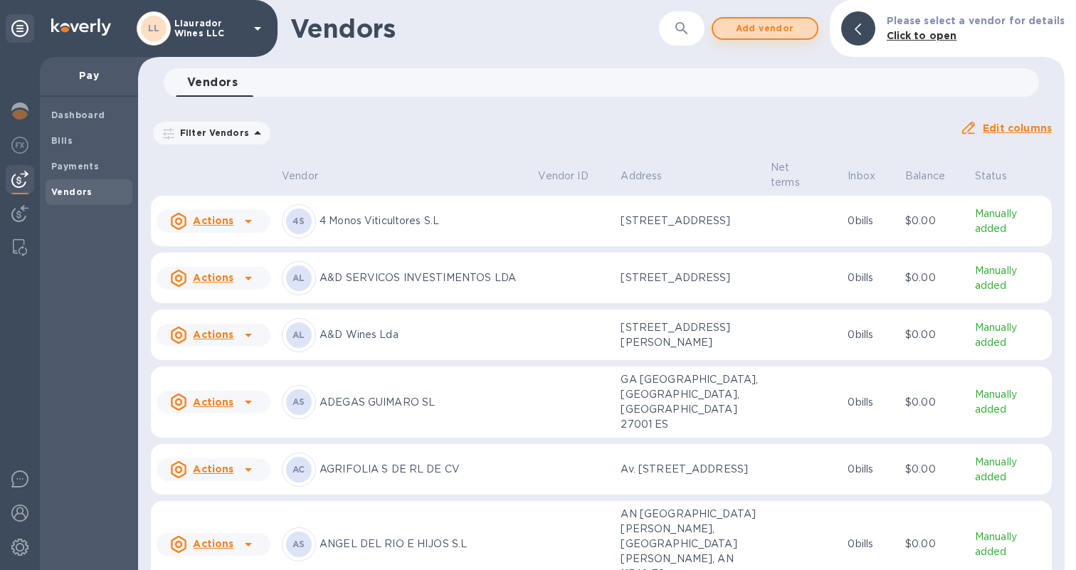
click at [760, 24] on span "Add vendor" at bounding box center [765, 28] width 81 height 17
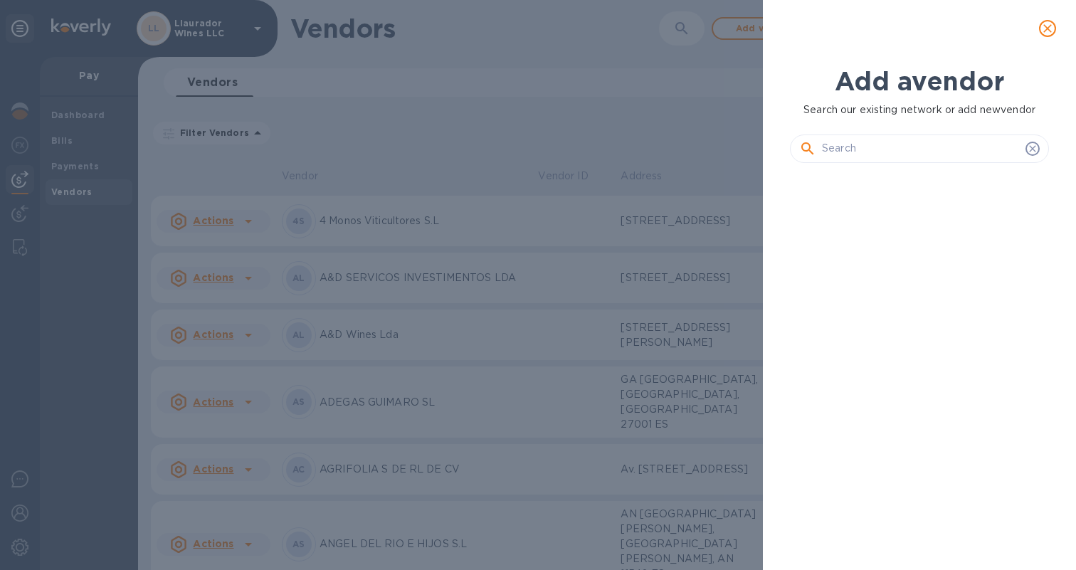
scroll to position [346, 265]
click at [856, 144] on input "text" at bounding box center [921, 148] width 198 height 21
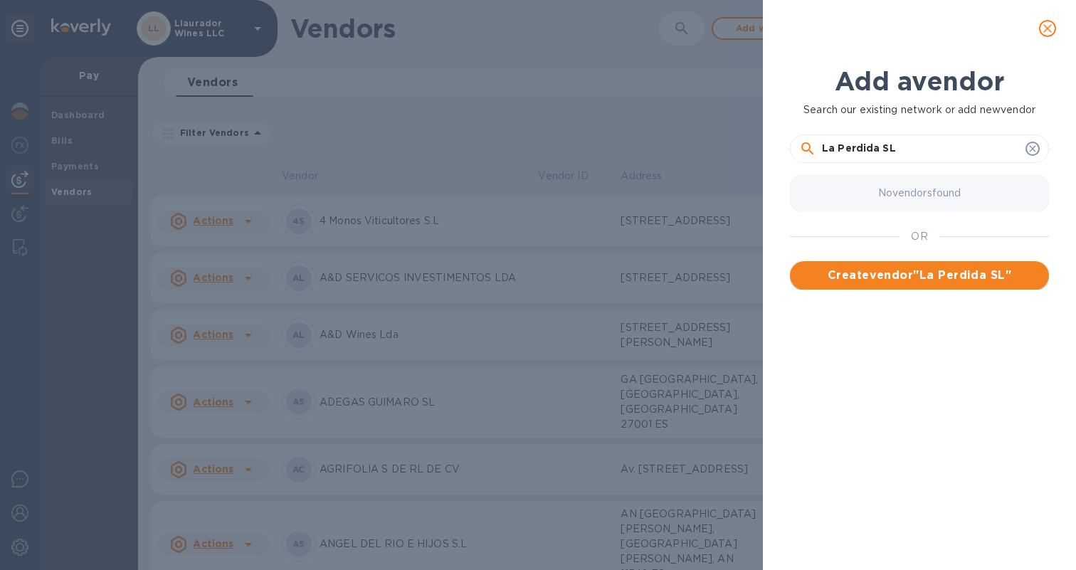
type input "La Perdida SL"
click at [935, 279] on span "Create vendor " La Perdida SL "" at bounding box center [919, 275] width 236 height 17
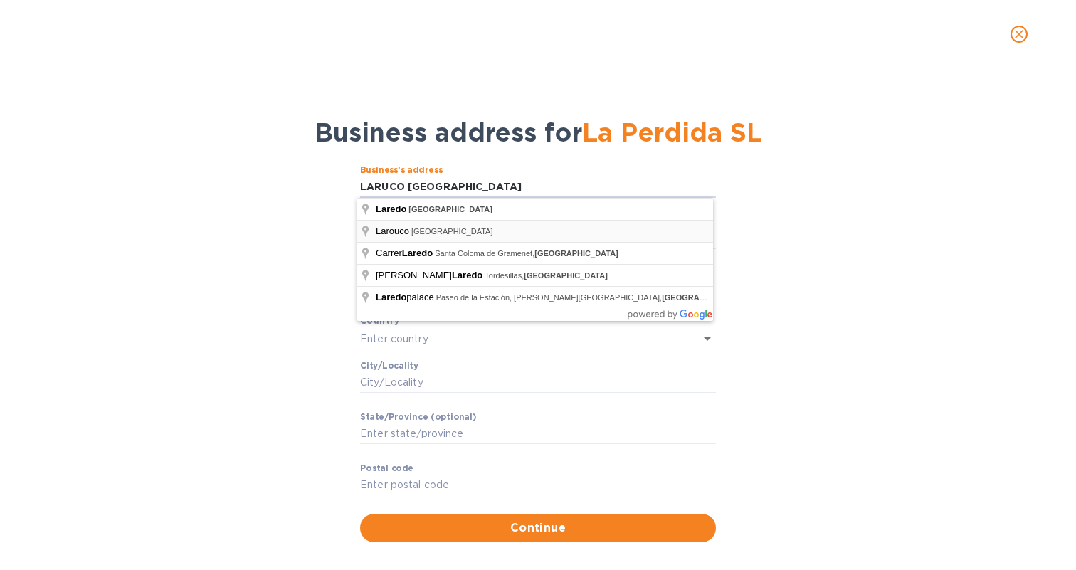
type input "Larouco"
type input "Spain"
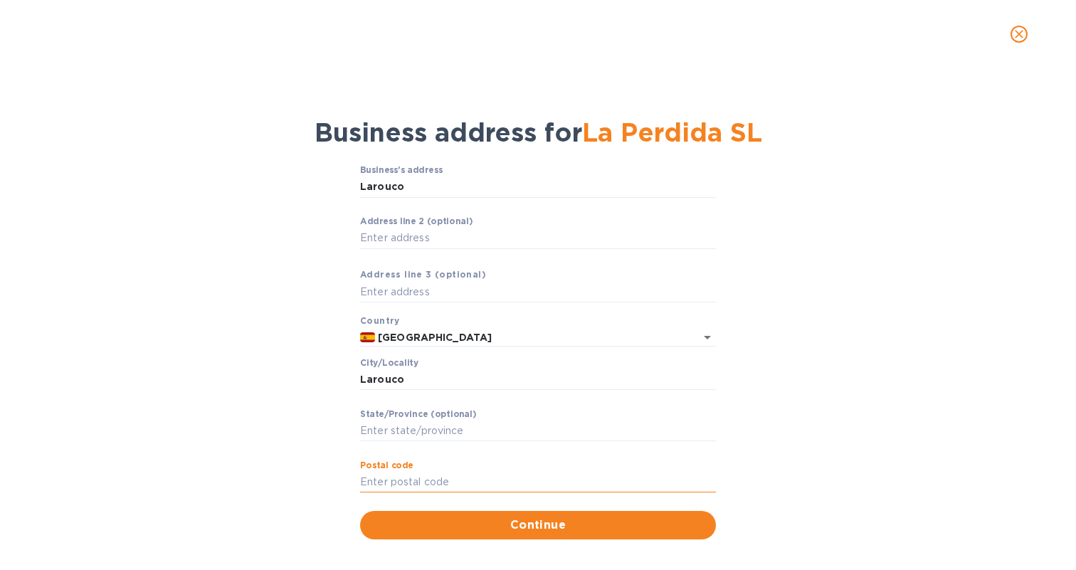
click at [411, 478] on input "Pоstal cоde" at bounding box center [538, 482] width 356 height 21
type input "32358"
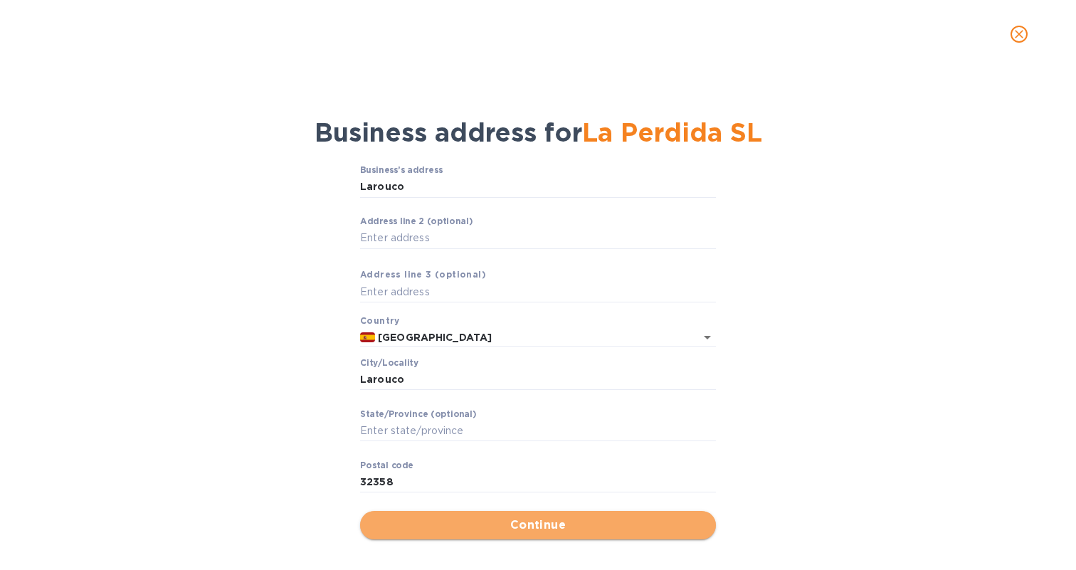
click at [482, 521] on span "Continue" at bounding box center [538, 525] width 333 height 17
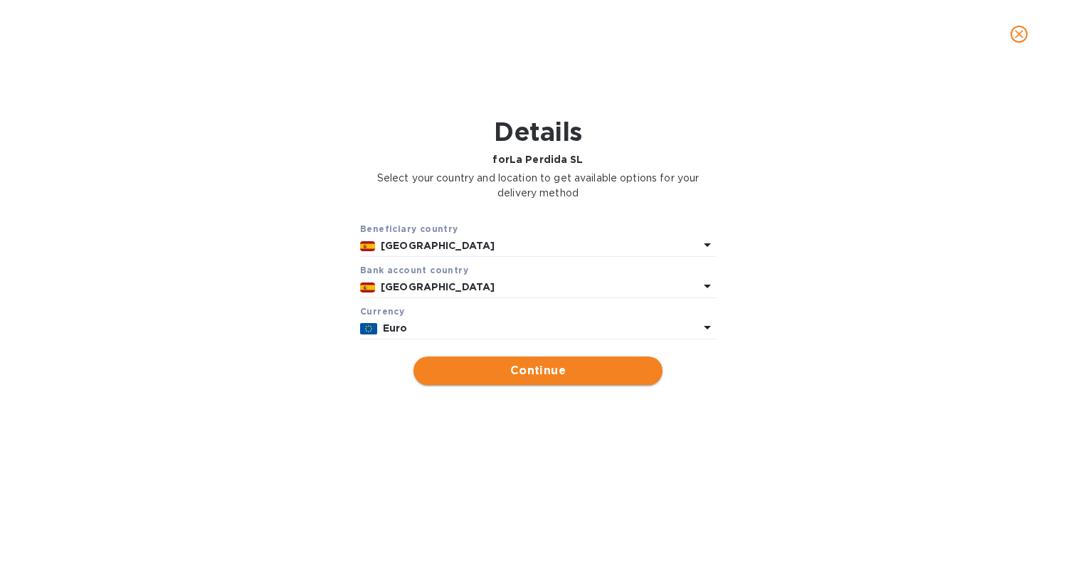
click at [590, 376] on span "Continue" at bounding box center [538, 370] width 226 height 17
type input "La Perdida SL"
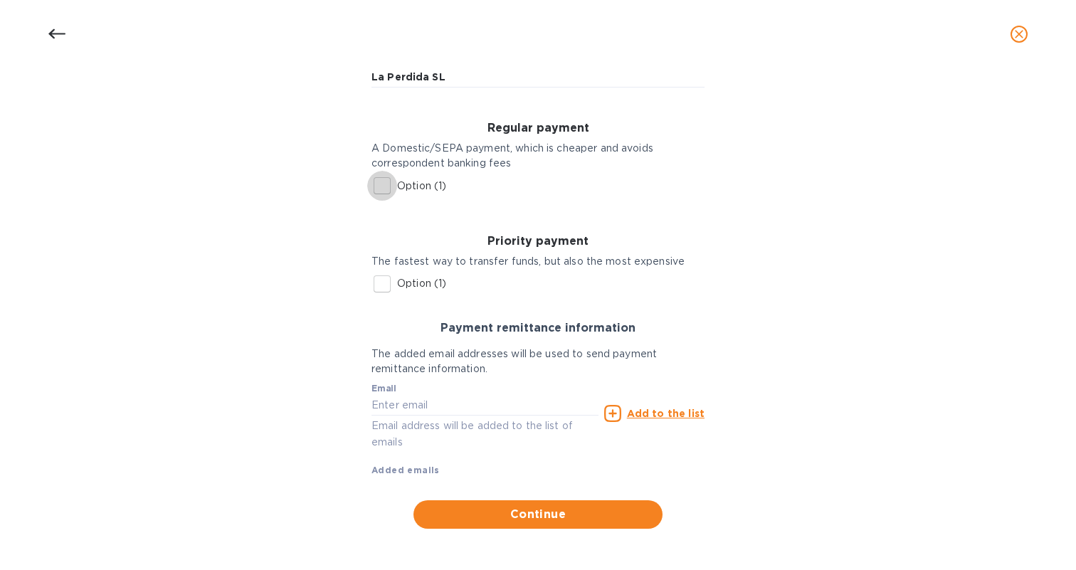
click at [385, 182] on input "Option (1)" at bounding box center [382, 186] width 30 height 30
checkbox input "true"
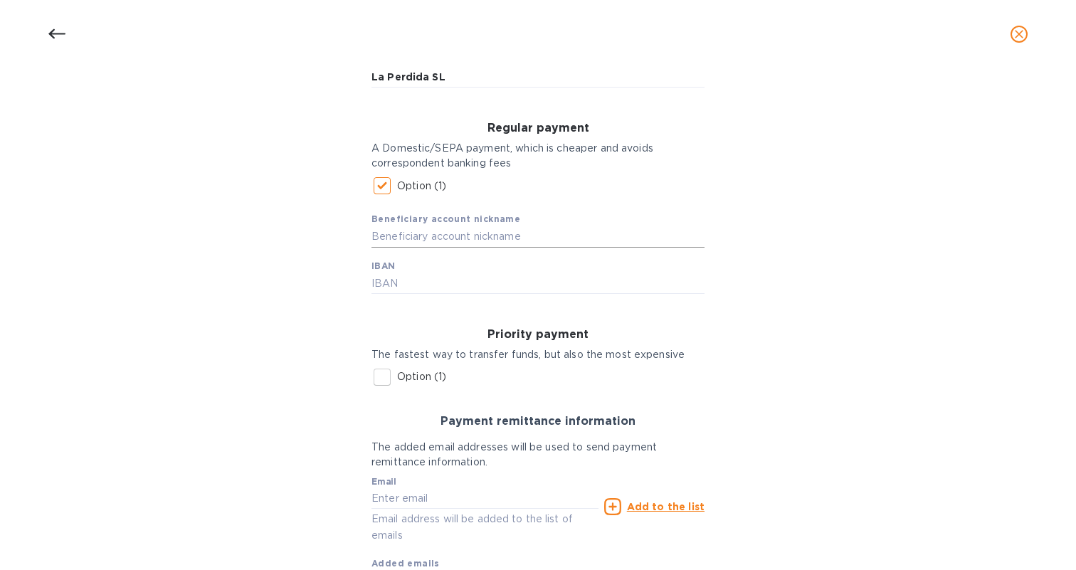
click at [405, 235] on input "text" at bounding box center [538, 236] width 333 height 21
type input "l"
type input "La Perdida SL"
click at [417, 282] on input "text" at bounding box center [538, 283] width 333 height 21
type input "ES1020800201923040039053"
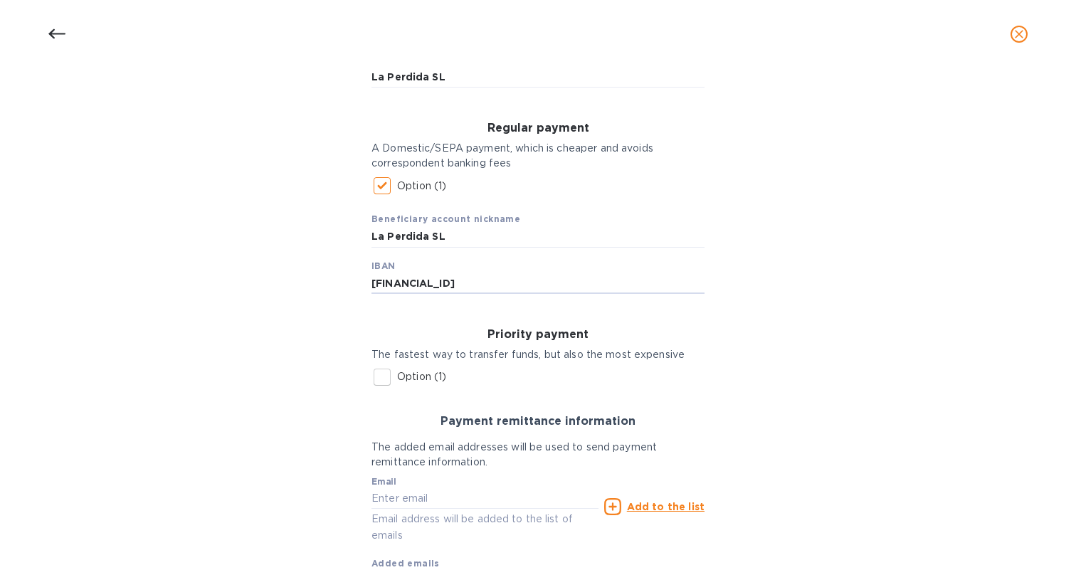
click at [320, 399] on div "Bank account holder name La Perdida SL Regular payment A Domestic/SEPA payment,…" at bounding box center [538, 331] width 1039 height 599
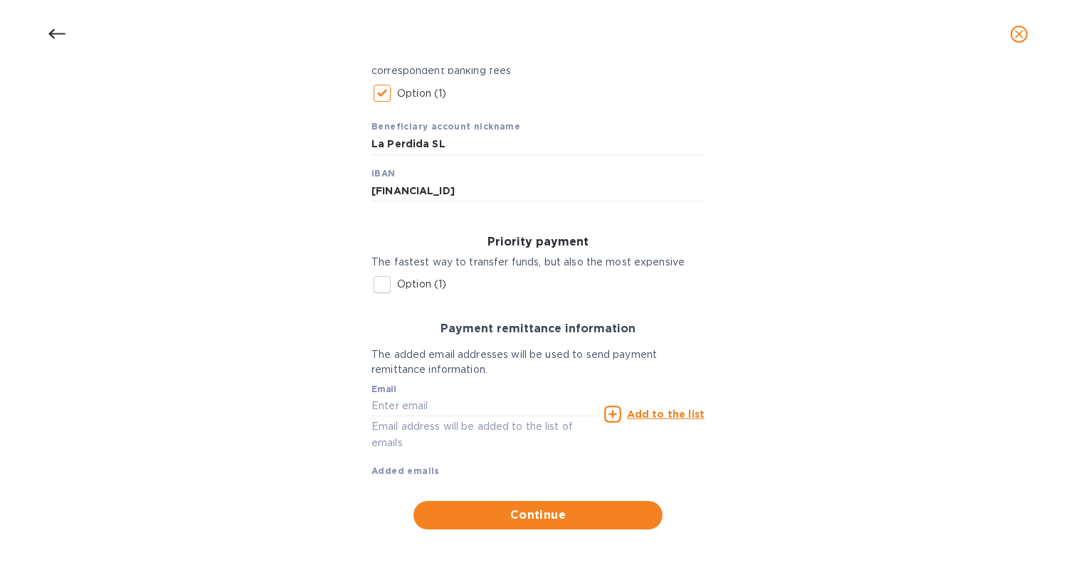
scroll to position [254, 0]
click at [320, 394] on div "Bank account holder name La Perdida SL Regular payment A Domestic/SEPA payment,…" at bounding box center [538, 239] width 1039 height 599
paste input "nacho1968es@yahoo.es"
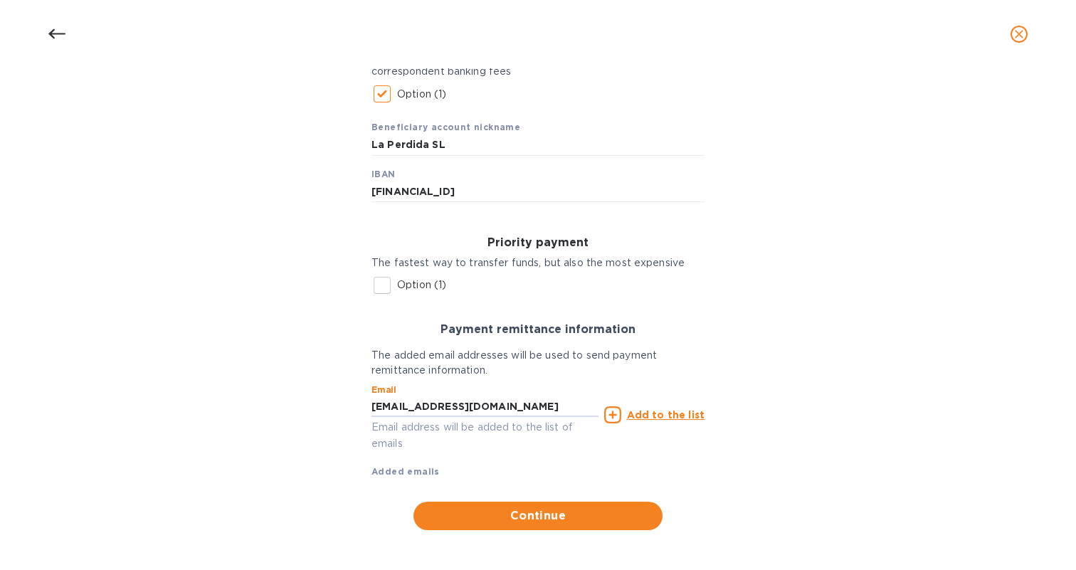
type input "nacho1968es@yahoo.es"
click at [673, 413] on u "Add to the list" at bounding box center [666, 414] width 78 height 11
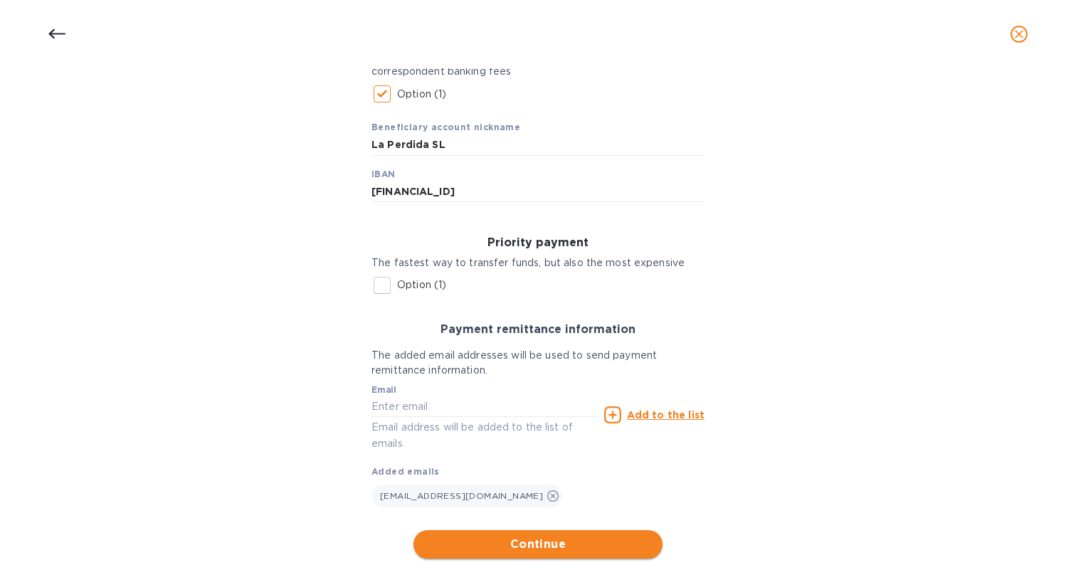
click at [572, 540] on span "Continue" at bounding box center [538, 544] width 226 height 17
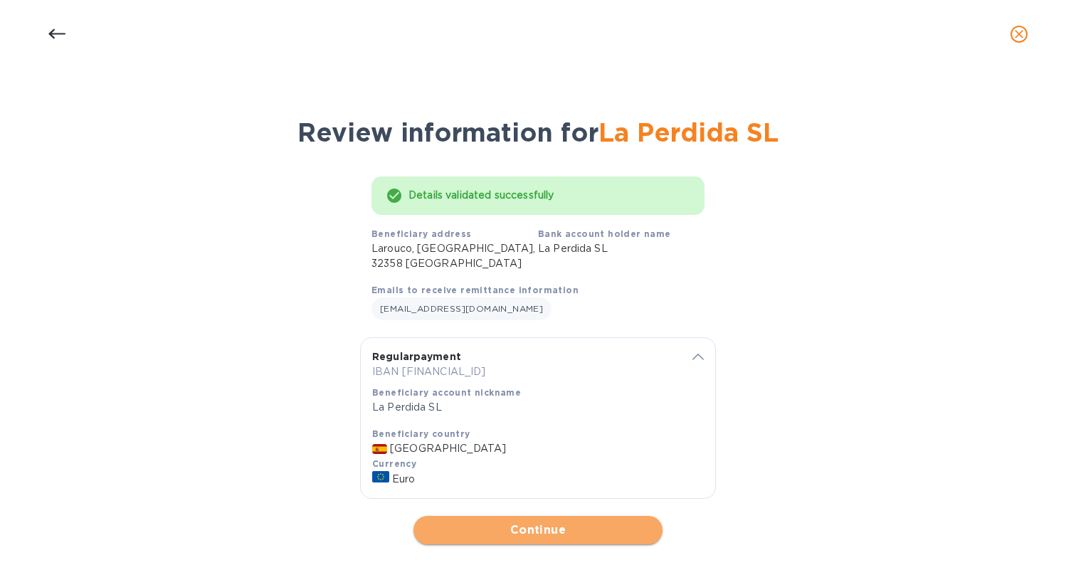
click at [554, 522] on span "Continue" at bounding box center [538, 530] width 226 height 17
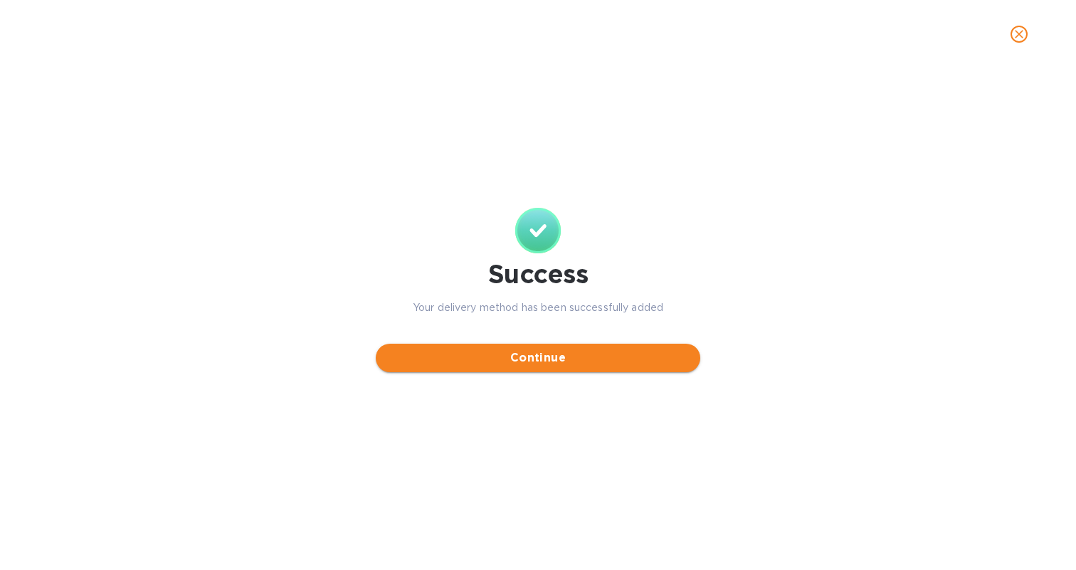
click at [554, 351] on span "Continue" at bounding box center [538, 357] width 302 height 17
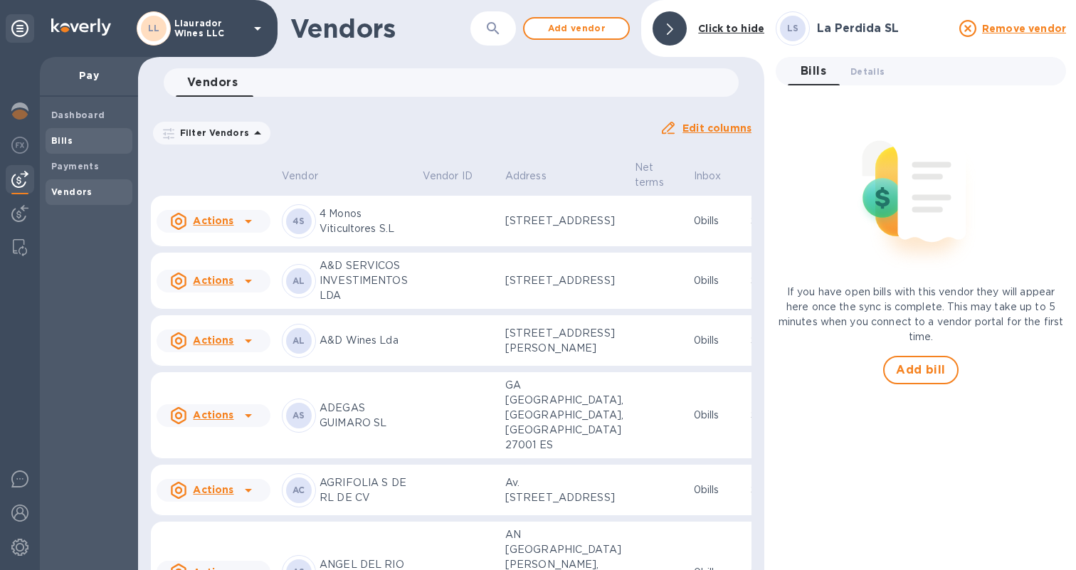
click at [73, 140] on b "Bills" at bounding box center [61, 140] width 21 height 11
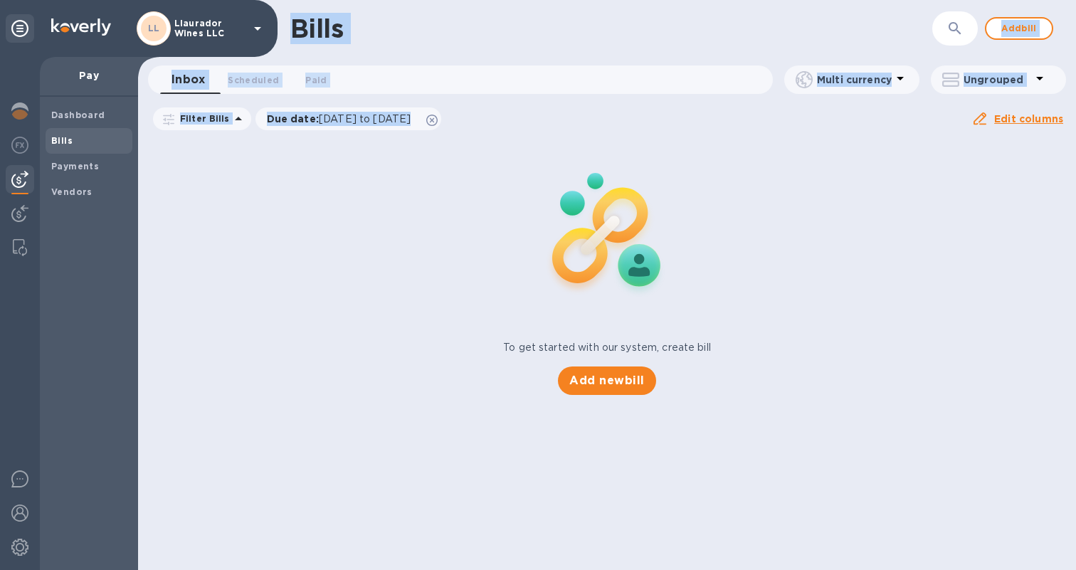
drag, startPoint x: 73, startPoint y: 140, endPoint x: 117, endPoint y: 132, distance: 45.5
click at [475, 122] on div "LL Llaurador Wines LLC Pay Dashboard Bills Payments Vendors Bills ​ Add bill In…" at bounding box center [538, 285] width 1076 height 570
click at [1027, 34] on span "Add bill" at bounding box center [1019, 28] width 43 height 17
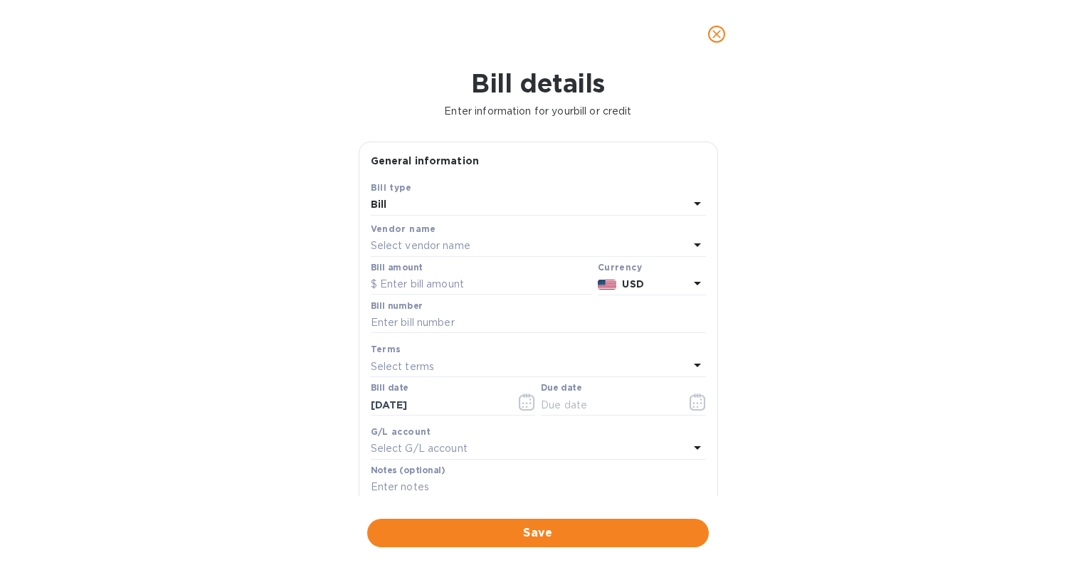
click at [422, 238] on p "Select vendor name" at bounding box center [421, 245] width 100 height 15
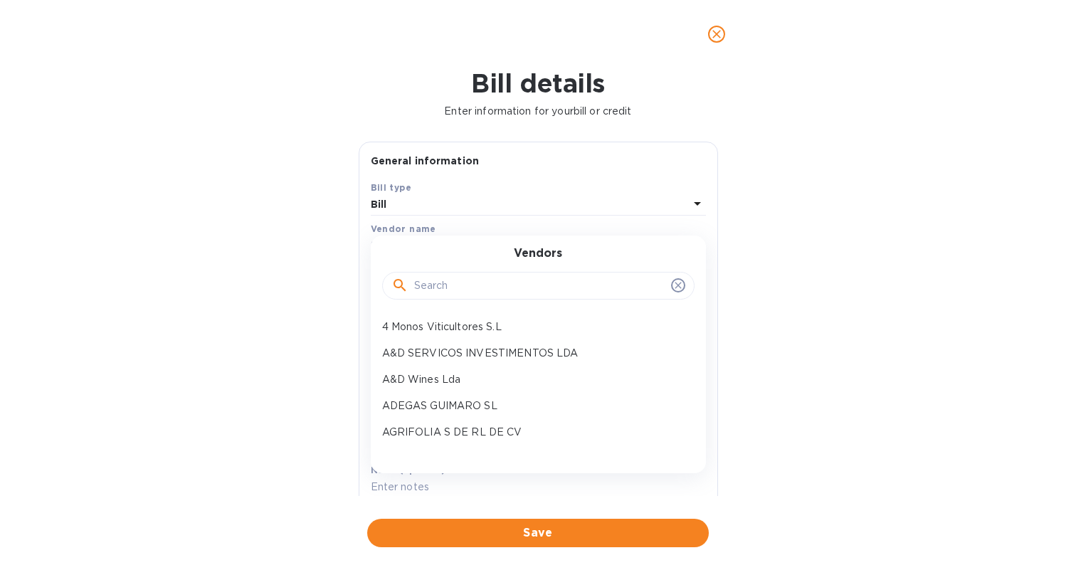
click at [434, 287] on input "text" at bounding box center [539, 285] width 251 height 21
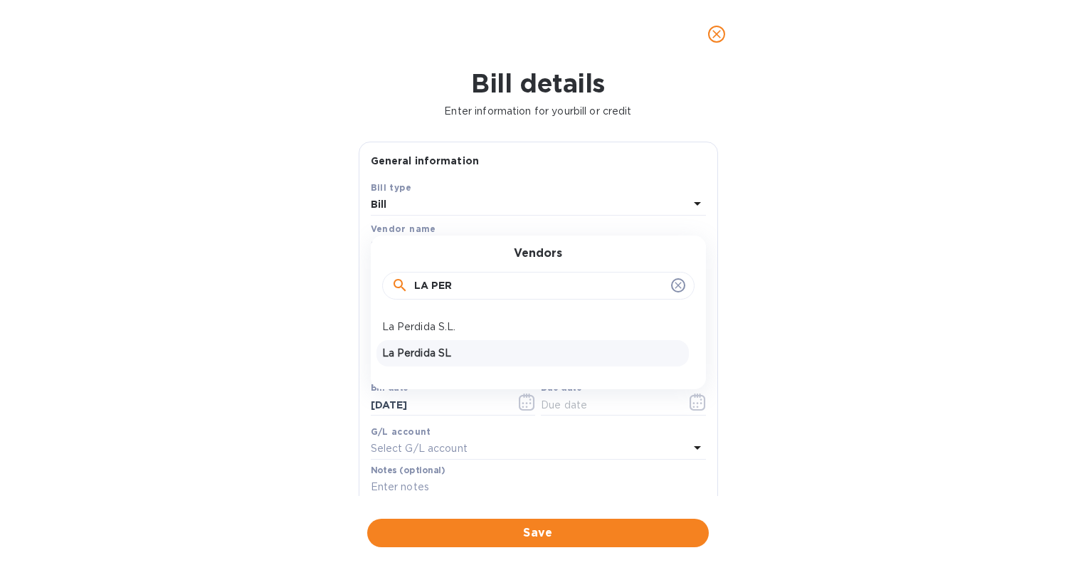
type input "LA PER"
click at [436, 355] on p "La Perdida SL" at bounding box center [532, 353] width 301 height 15
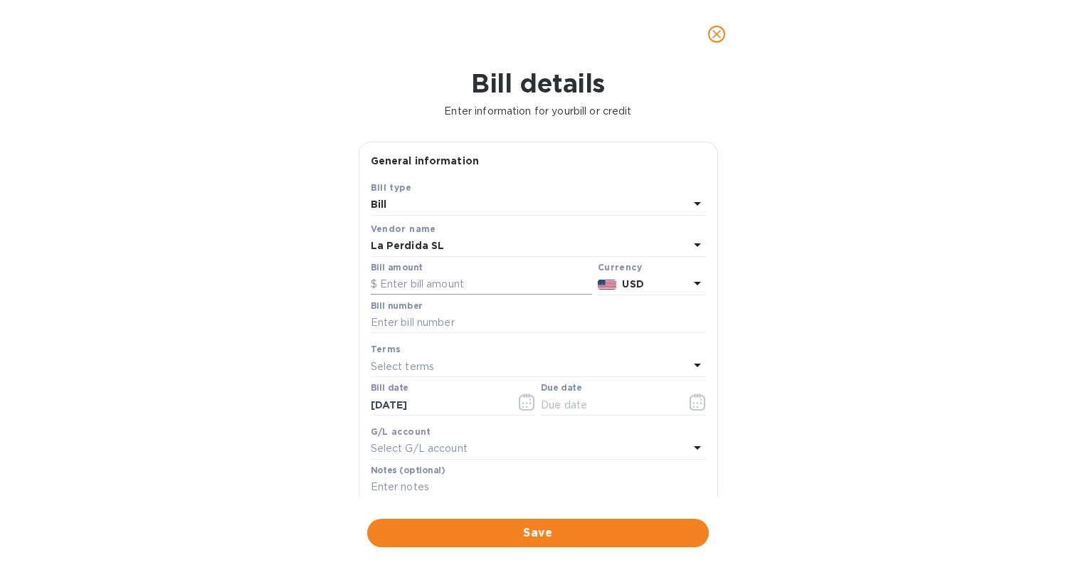
click at [398, 287] on input "text" at bounding box center [481, 284] width 221 height 21
type input "5,400"
click at [392, 317] on input "text" at bounding box center [538, 322] width 335 height 21
type input "1/4"
click at [289, 381] on div "Bill details Enter information for your bill or credit General information Save…" at bounding box center [538, 319] width 1076 height 502
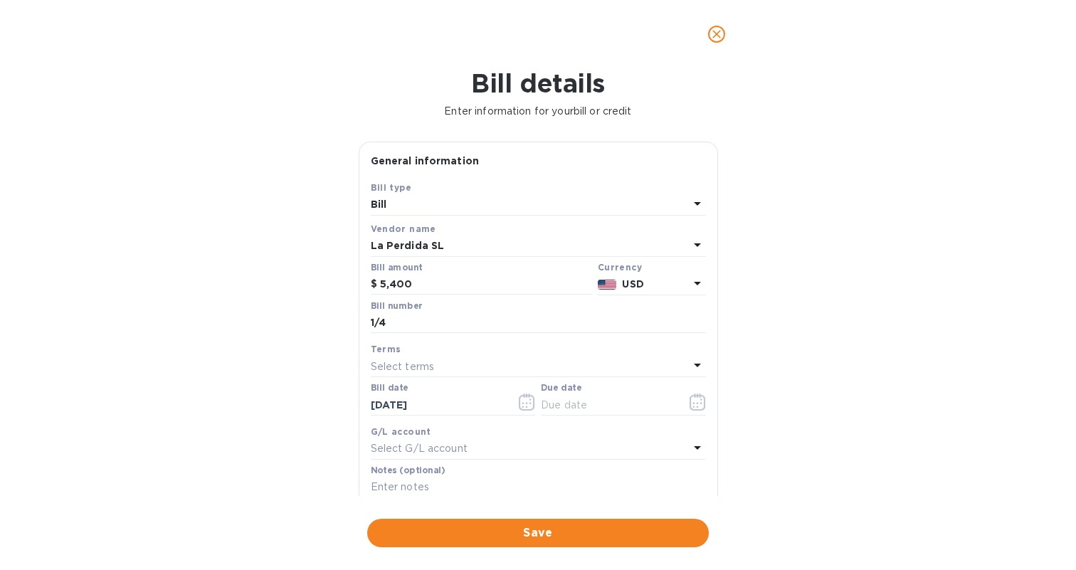
click at [401, 366] on p "Select terms" at bounding box center [403, 366] width 64 height 15
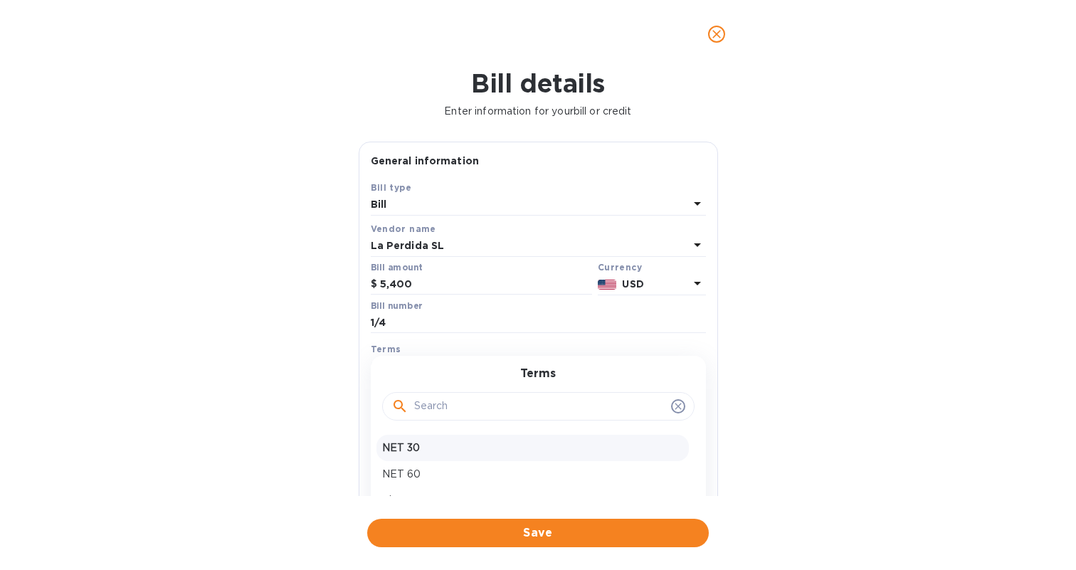
click at [419, 446] on p "NET 30" at bounding box center [532, 448] width 301 height 15
type input "09/13/2025"
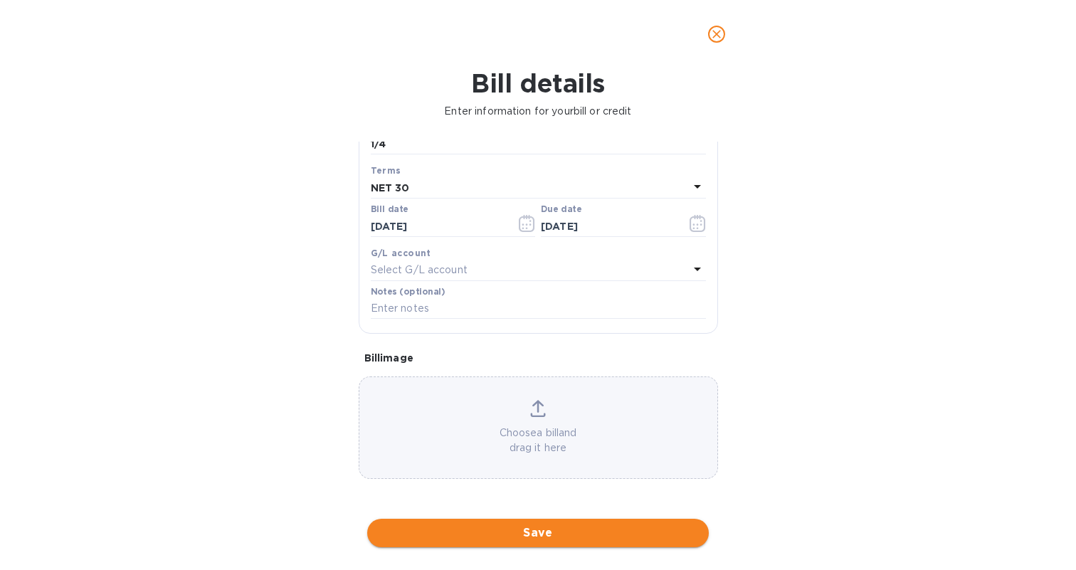
scroll to position [189, 0]
click at [540, 526] on span "Save" at bounding box center [538, 533] width 319 height 17
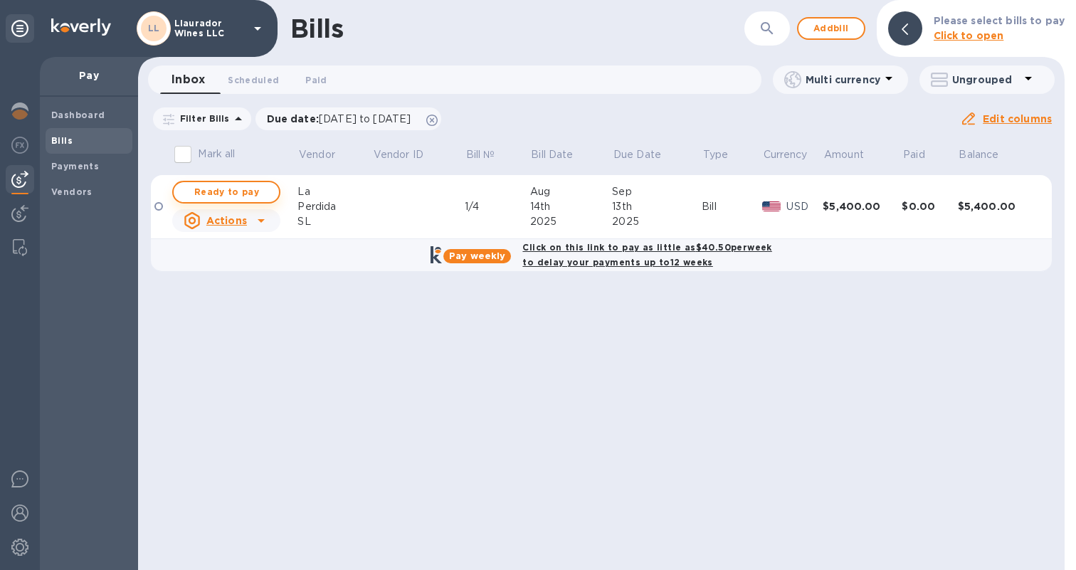
click at [233, 191] on span "Ready to pay" at bounding box center [226, 192] width 83 height 17
checkbox input "true"
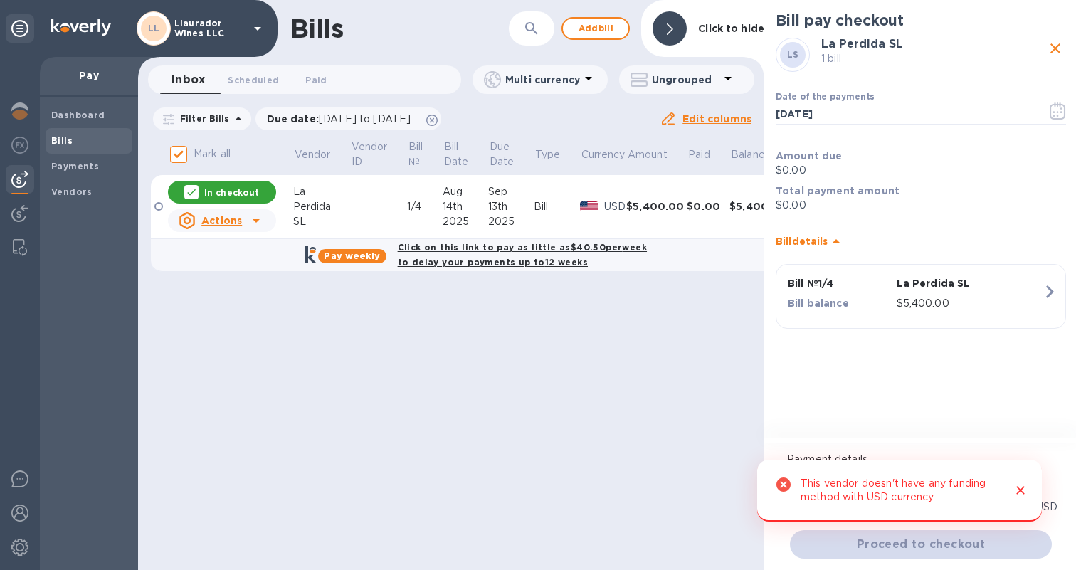
click at [1024, 493] on icon "Close" at bounding box center [1021, 490] width 14 height 14
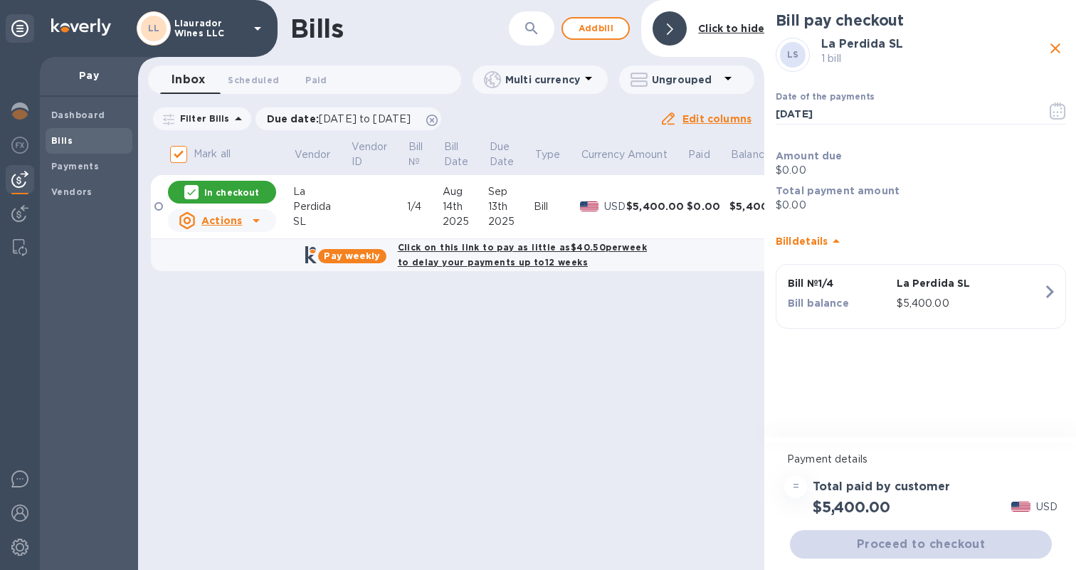
click at [584, 201] on img at bounding box center [589, 206] width 19 height 10
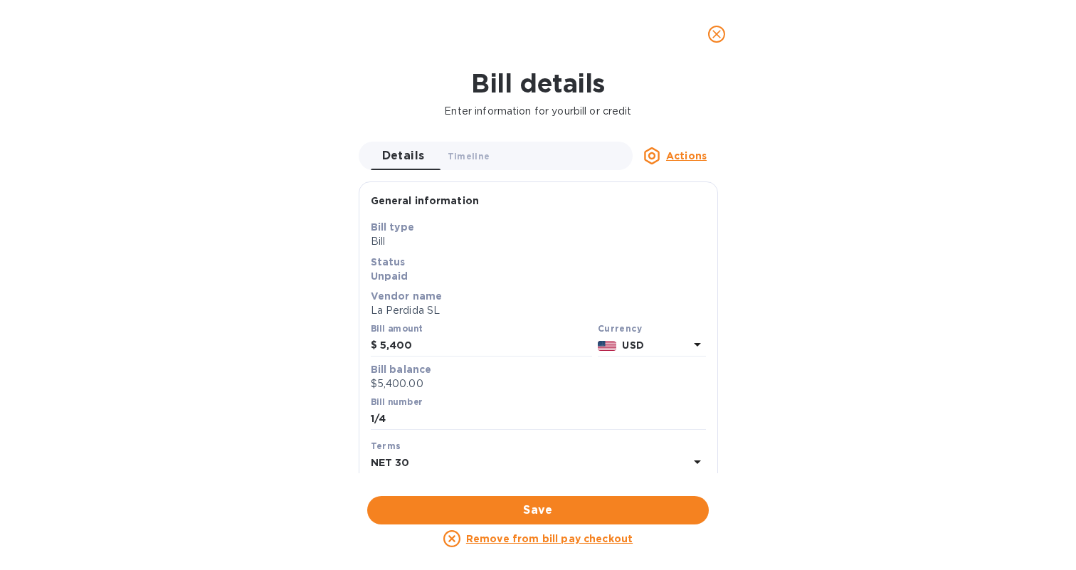
click at [673, 349] on p "USD" at bounding box center [655, 345] width 66 height 15
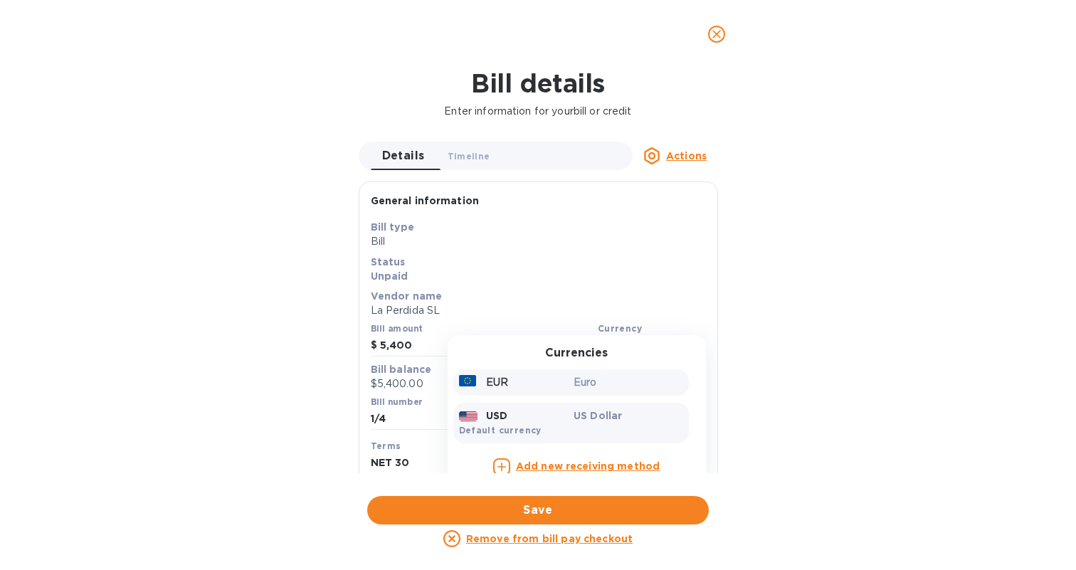
click at [524, 380] on div "EUR" at bounding box center [513, 382] width 115 height 21
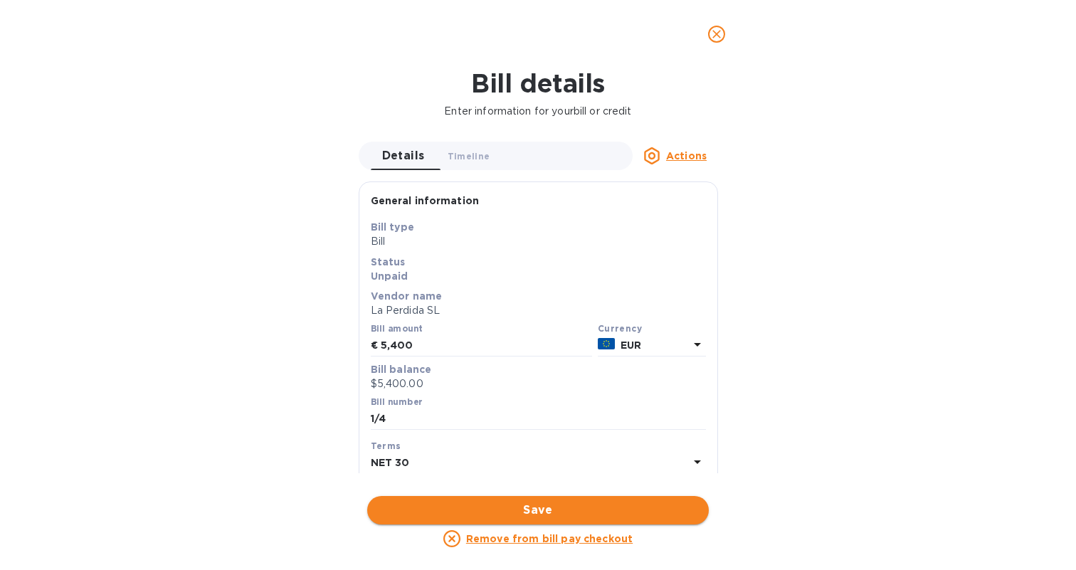
click at [562, 496] on button "Save" at bounding box center [538, 510] width 342 height 28
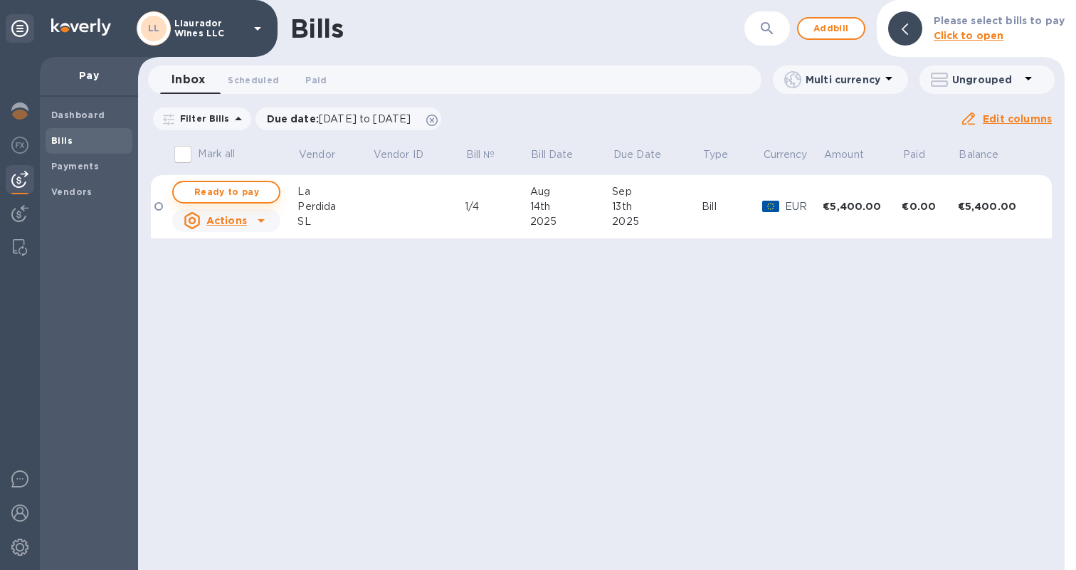
click at [269, 194] on button "Ready to pay" at bounding box center [226, 192] width 108 height 23
checkbox input "true"
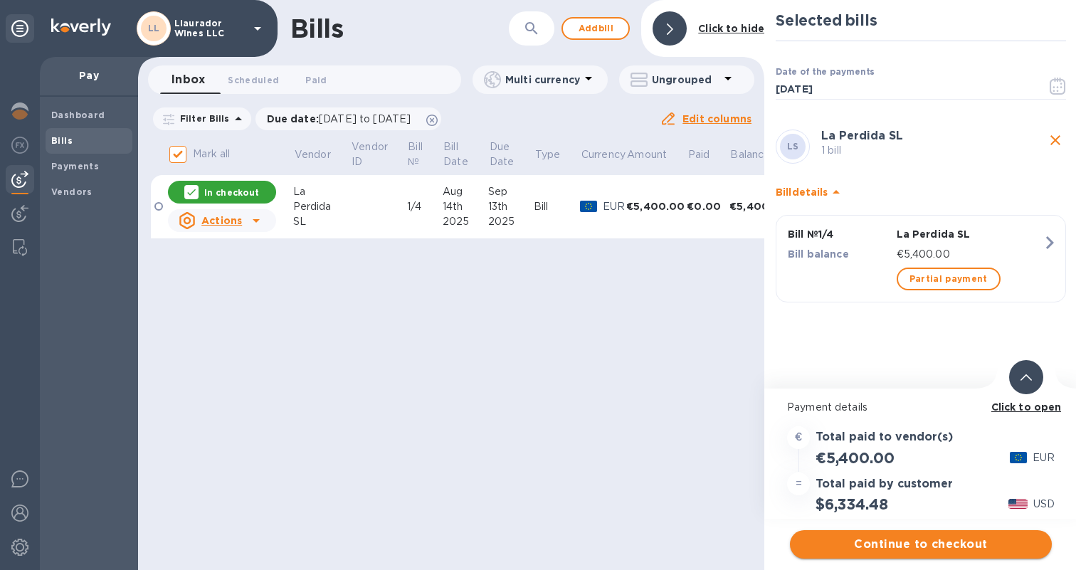
click at [915, 541] on span "Continue to checkout" at bounding box center [920, 544] width 239 height 17
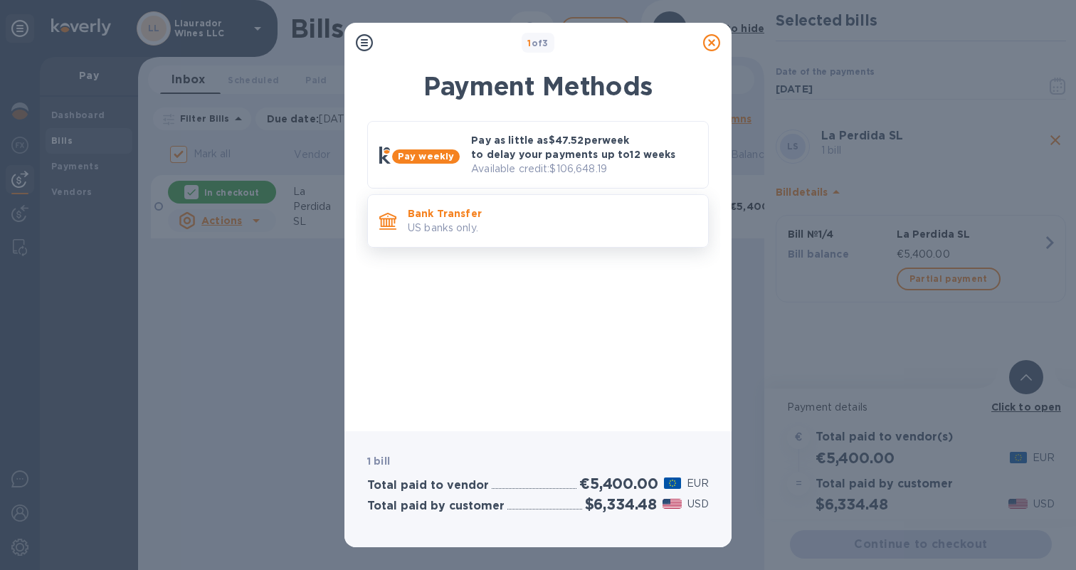
click at [538, 213] on p "Bank Transfer" at bounding box center [552, 213] width 289 height 14
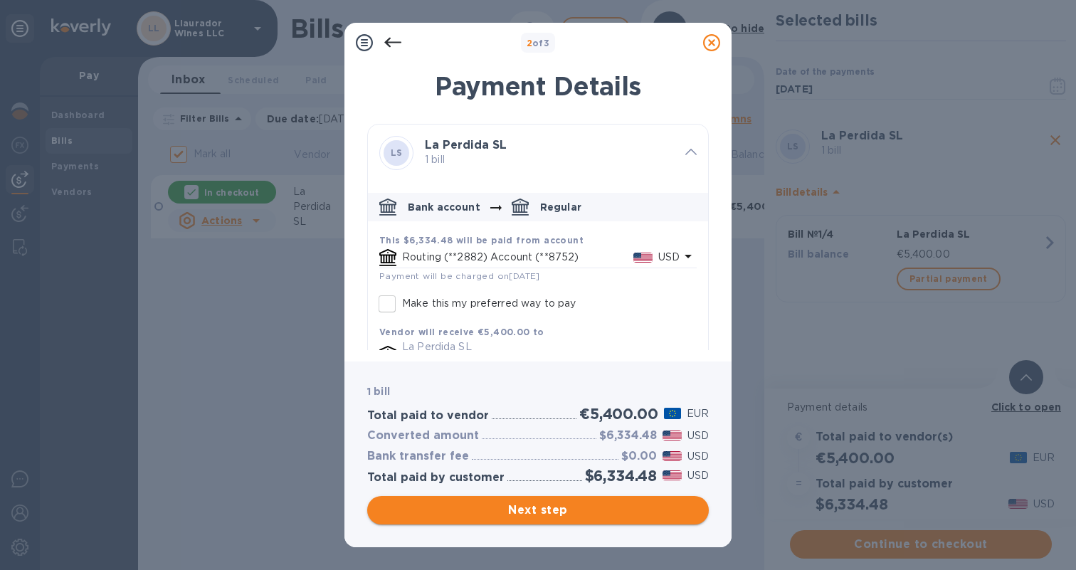
click at [513, 505] on span "Next step" at bounding box center [538, 510] width 319 height 17
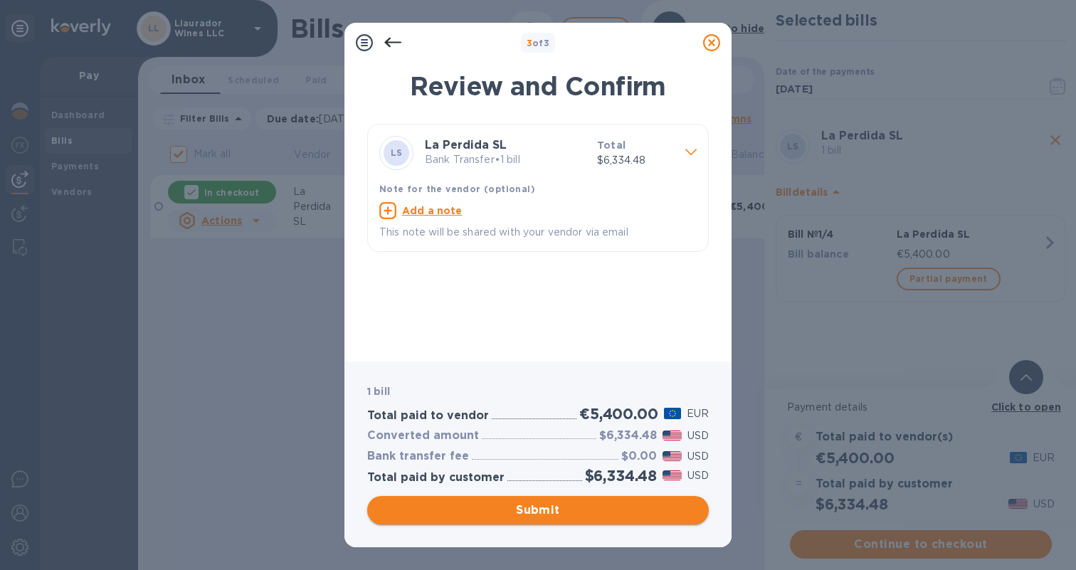
click at [558, 510] on span "Submit" at bounding box center [538, 510] width 319 height 17
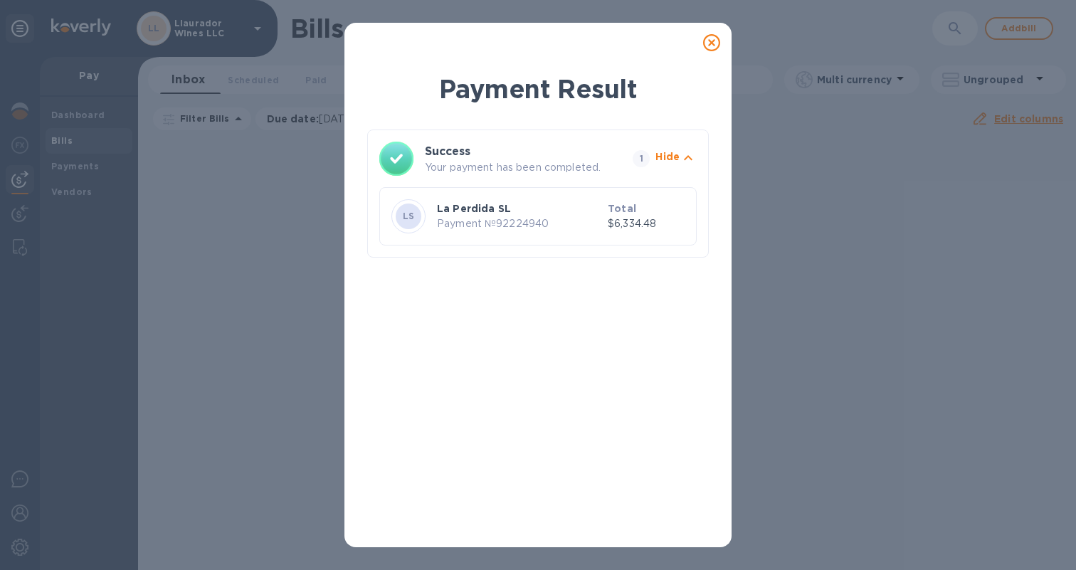
click at [710, 38] on icon at bounding box center [711, 42] width 17 height 17
